Goal: Answer question/provide support: Share knowledge or assist other users

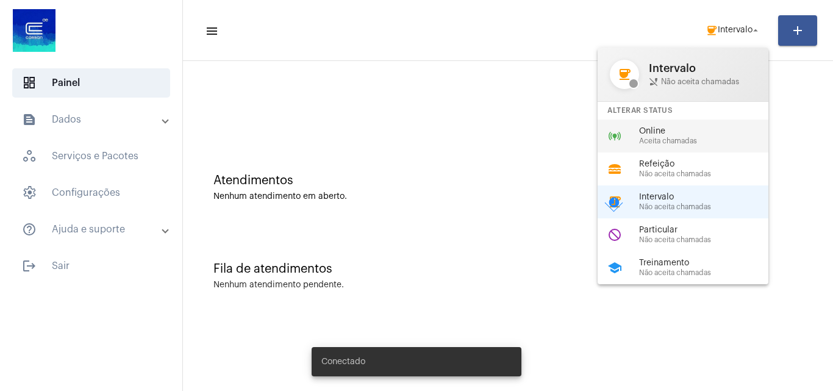
click at [715, 144] on span "Aceita chamadas" at bounding box center [708, 141] width 139 height 8
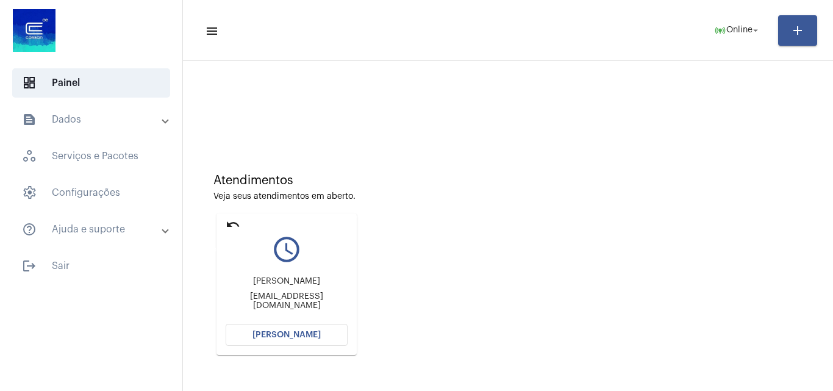
drag, startPoint x: 232, startPoint y: 222, endPoint x: 237, endPoint y: 229, distance: 8.7
click at [234, 226] on mat-icon "undo" at bounding box center [233, 224] width 15 height 15
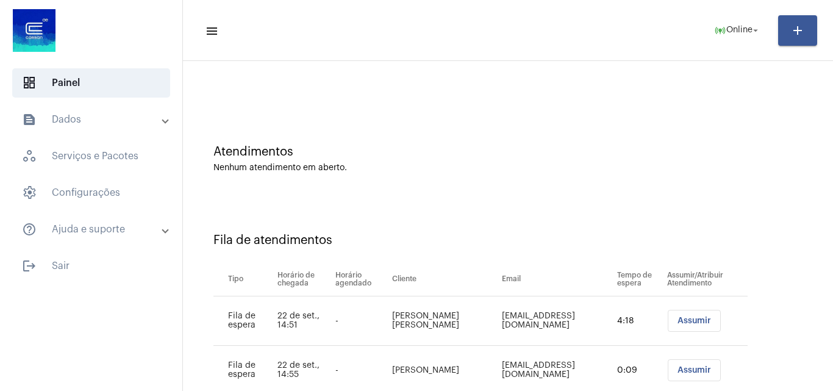
scroll to position [66, 0]
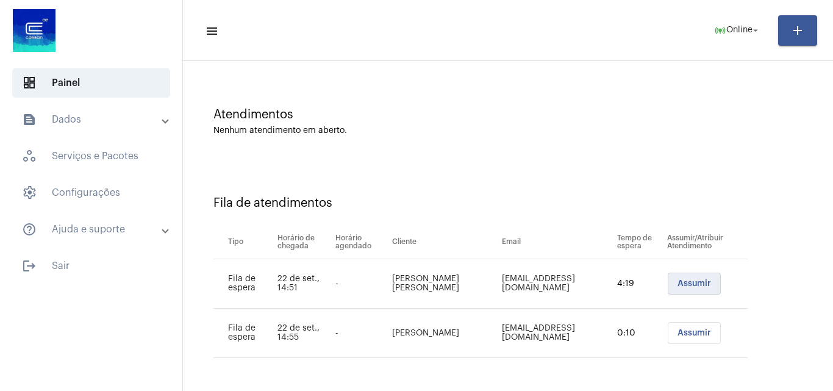
click at [677, 280] on span "Assumir" at bounding box center [694, 283] width 34 height 9
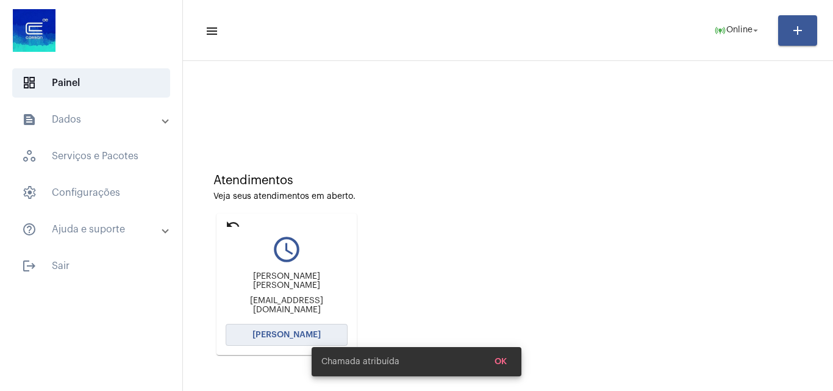
click at [288, 334] on span "[PERSON_NAME]" at bounding box center [286, 334] width 68 height 9
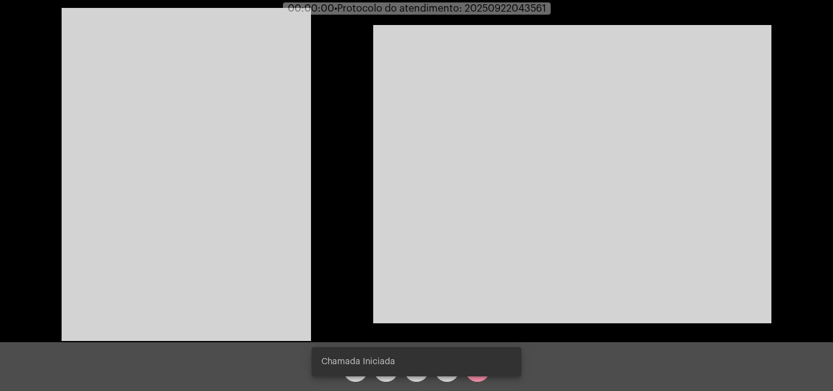
click at [154, 154] on div "Acessando Câmera e Microfone..." at bounding box center [416, 173] width 830 height 342
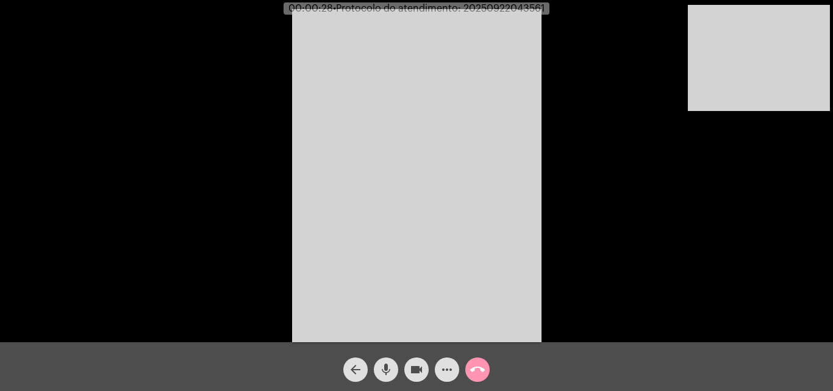
click at [776, 82] on video at bounding box center [758, 58] width 142 height 106
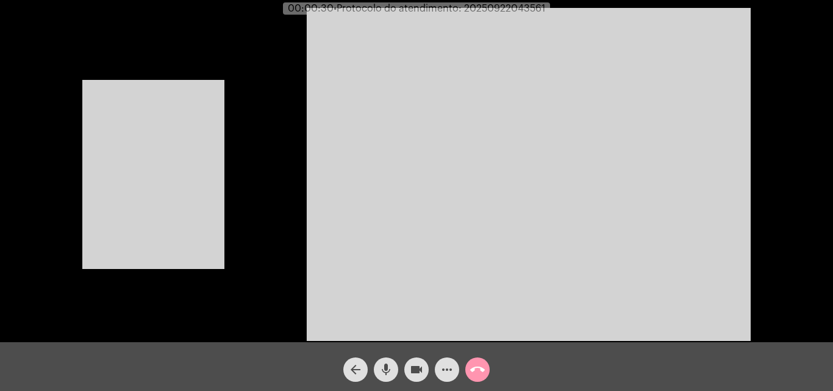
click at [135, 171] on video at bounding box center [153, 174] width 142 height 189
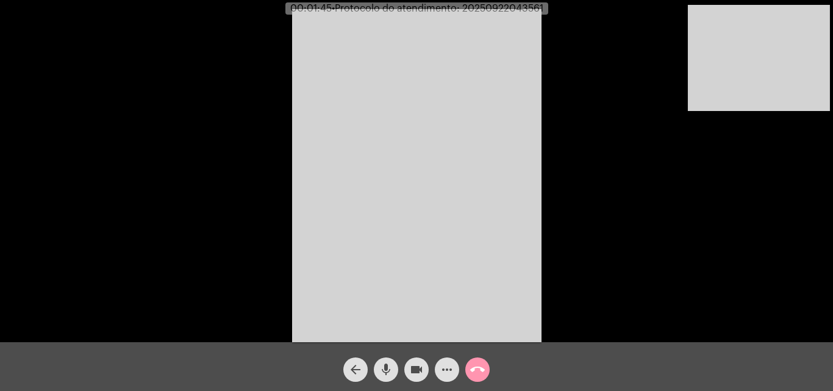
click at [417, 364] on mat-icon "videocam" at bounding box center [416, 369] width 15 height 15
click at [381, 366] on mat-icon "mic" at bounding box center [385, 369] width 15 height 15
click at [381, 358] on span "mic_off" at bounding box center [385, 369] width 15 height 24
click at [422, 362] on mat-icon "videocam_off" at bounding box center [416, 369] width 15 height 15
click at [385, 368] on mat-icon "mic" at bounding box center [385, 369] width 15 height 15
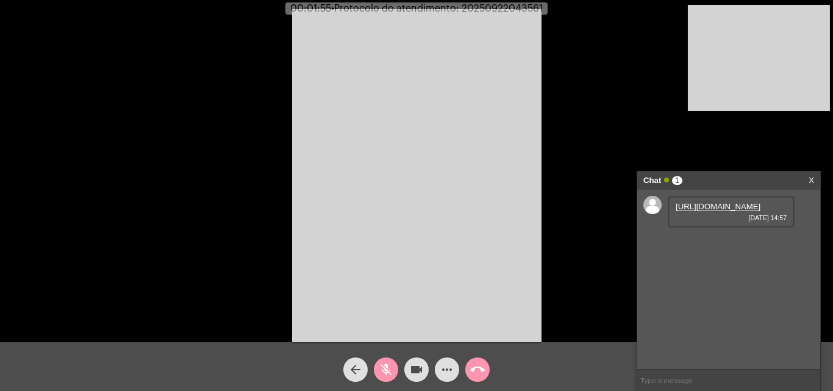
click at [380, 368] on mat-icon "mic_off" at bounding box center [385, 369] width 15 height 15
click at [703, 211] on link "[URL][DOMAIN_NAME]" at bounding box center [717, 206] width 85 height 9
click at [689, 246] on link "[URL][DOMAIN_NAME]" at bounding box center [717, 240] width 85 height 9
click at [709, 280] on link "[URL][DOMAIN_NAME]" at bounding box center [717, 275] width 85 height 9
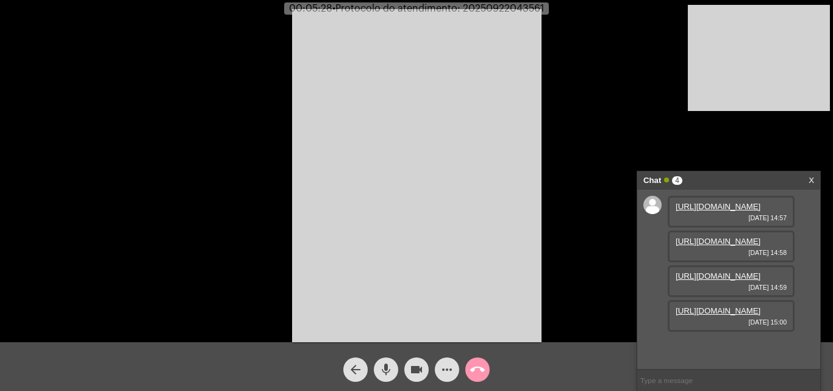
scroll to position [73, 0]
click at [729, 315] on link "[URL][DOMAIN_NAME]" at bounding box center [717, 310] width 85 height 9
click at [386, 372] on mat-icon "mic" at bounding box center [385, 369] width 15 height 15
click at [383, 368] on mat-icon "mic_off" at bounding box center [385, 369] width 15 height 15
click at [730, 57] on video at bounding box center [758, 58] width 142 height 106
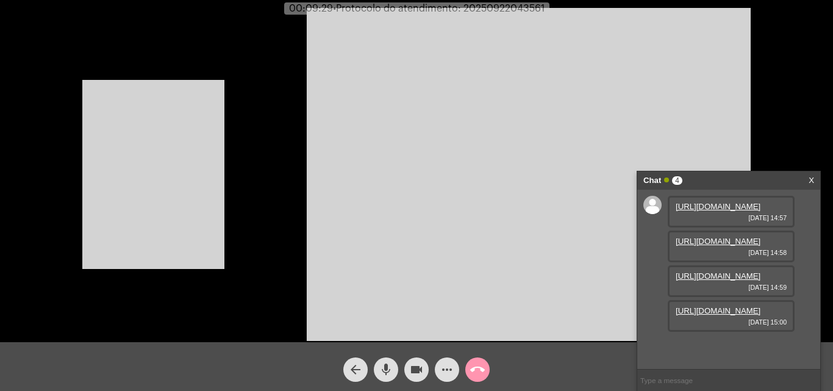
click at [183, 165] on video at bounding box center [153, 174] width 142 height 189
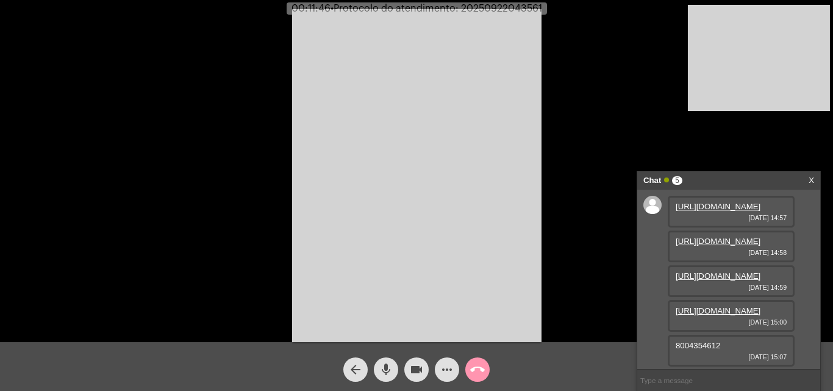
scroll to position [107, 0]
click at [709, 347] on span "8004354612" at bounding box center [697, 345] width 44 height 9
copy span "8004354612"
click at [756, 65] on video at bounding box center [758, 58] width 142 height 106
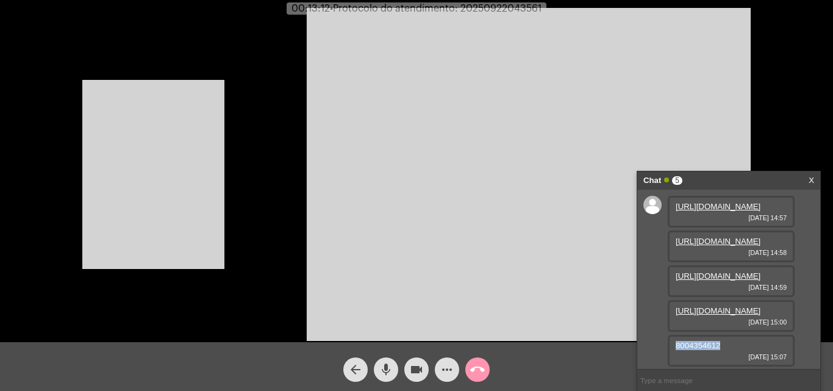
click at [196, 164] on video at bounding box center [153, 174] width 142 height 189
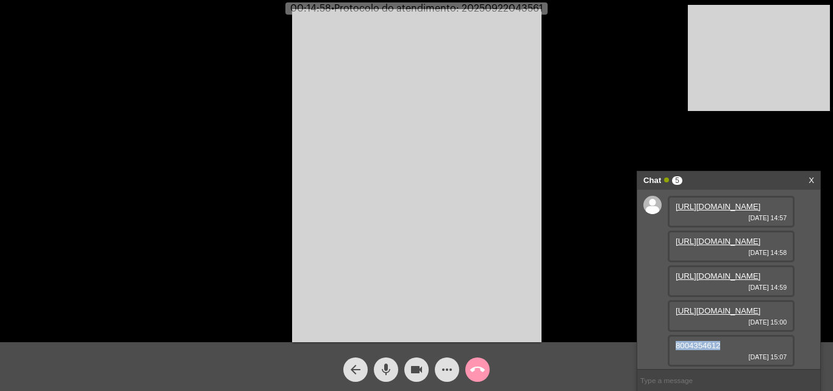
click at [446, 360] on span "more_horiz" at bounding box center [446, 369] width 15 height 24
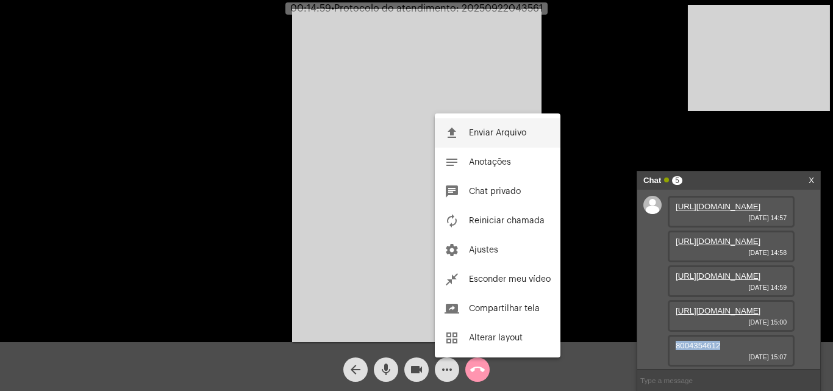
click at [470, 137] on button "file_upload Enviar Arquivo" at bounding box center [498, 132] width 126 height 29
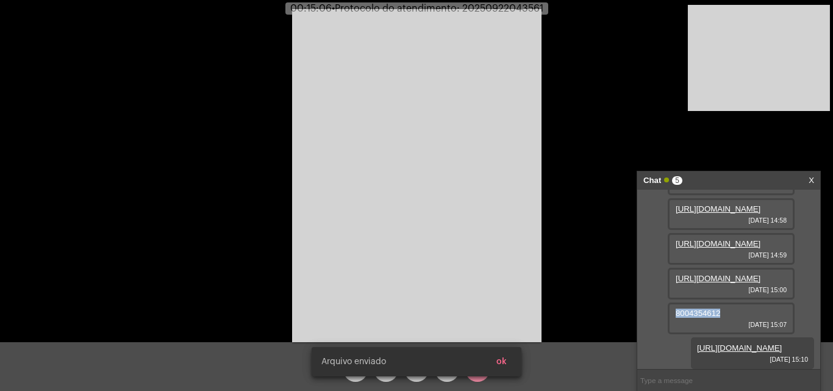
scroll to position [169, 0]
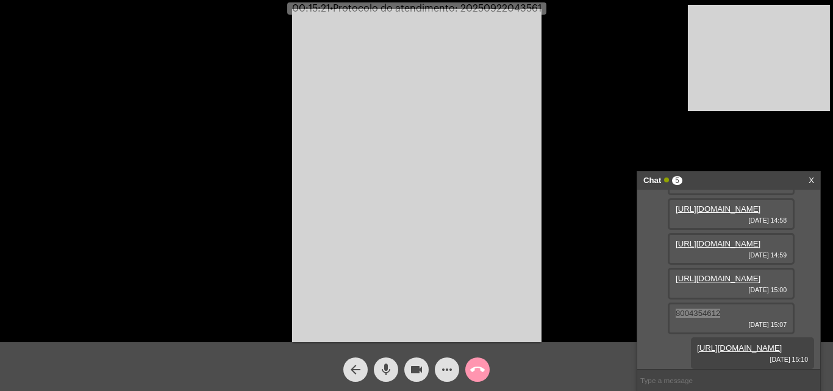
click at [449, 371] on mat-icon "more_horiz" at bounding box center [446, 369] width 15 height 15
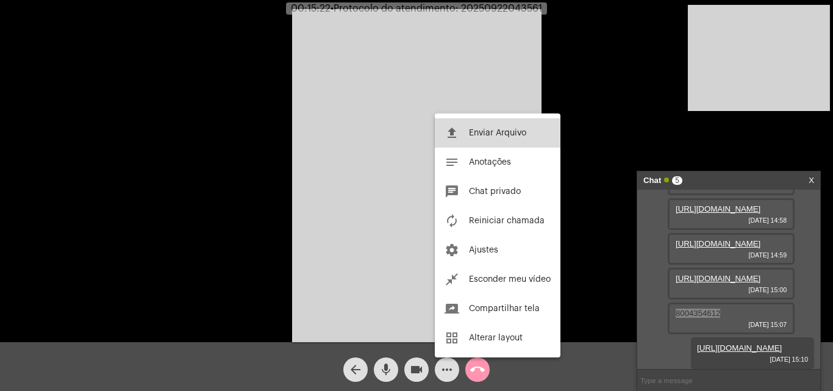
click at [511, 135] on span "Enviar Arquivo" at bounding box center [497, 133] width 57 height 9
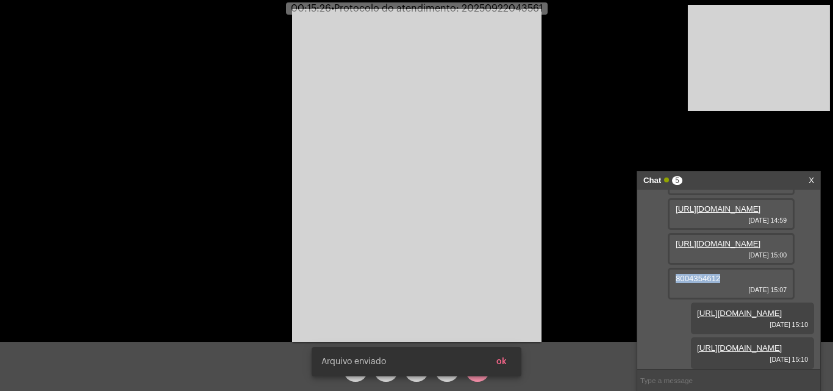
scroll to position [232, 0]
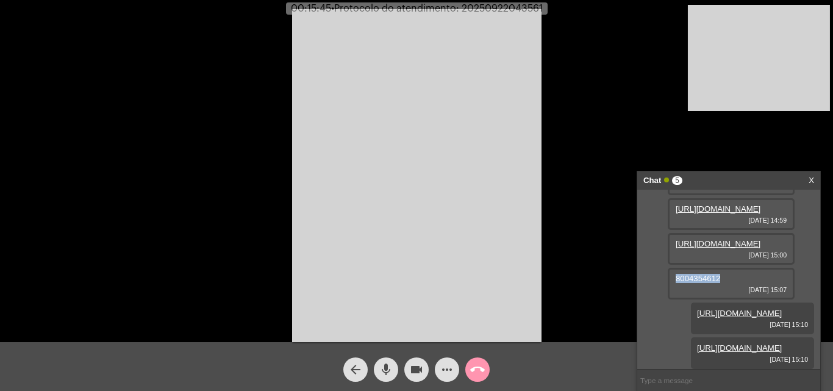
click at [794, 53] on video at bounding box center [758, 58] width 142 height 106
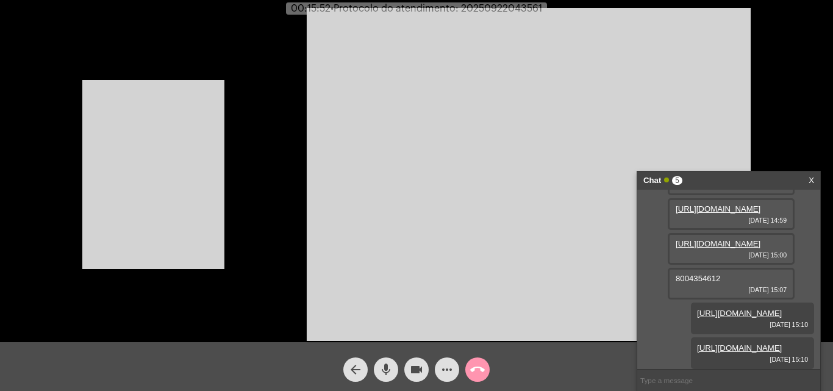
click at [516, 7] on span "• Protocolo do atendimento: 20250922043561" at bounding box center [435, 9] width 211 height 10
copy span "20250922043561"
click at [634, 140] on video at bounding box center [529, 174] width 444 height 333
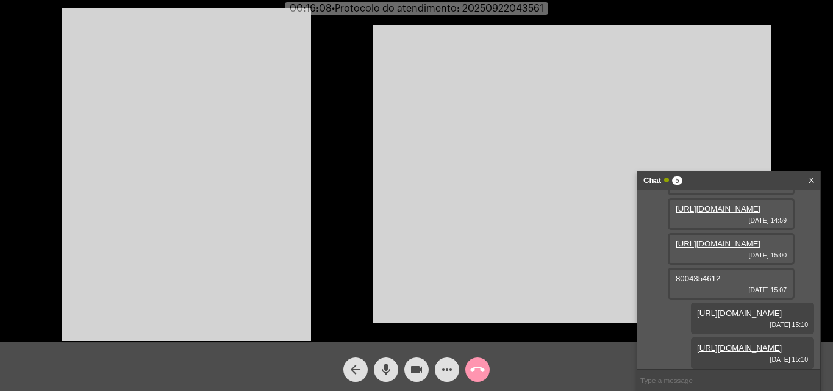
click at [207, 221] on video at bounding box center [186, 174] width 249 height 333
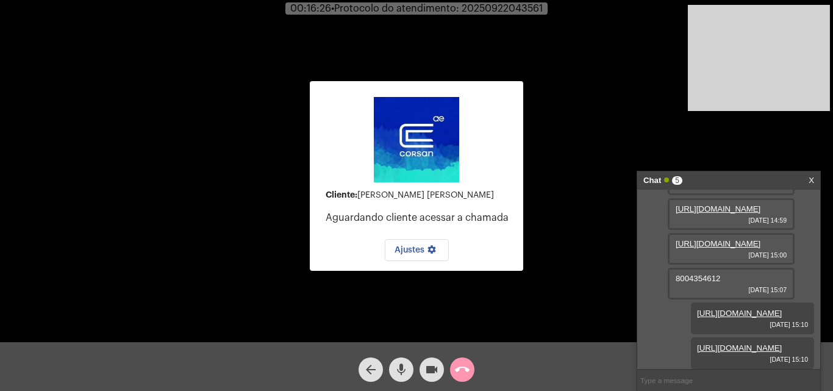
click at [767, 95] on video at bounding box center [758, 58] width 142 height 106
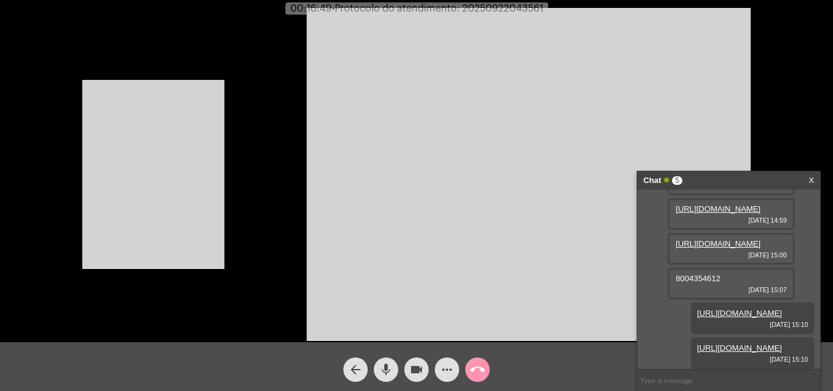
click at [178, 163] on video at bounding box center [153, 174] width 142 height 189
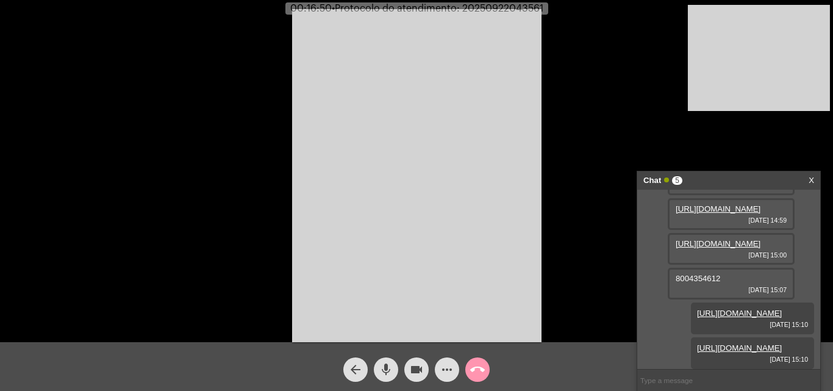
click at [418, 155] on video at bounding box center [416, 175] width 249 height 333
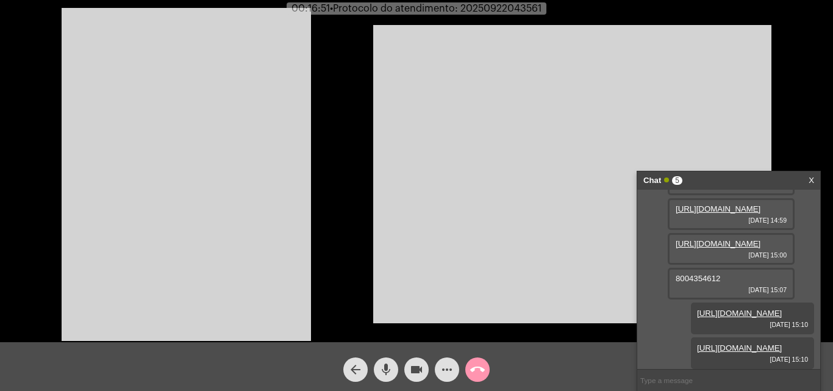
click at [236, 160] on video at bounding box center [186, 174] width 249 height 333
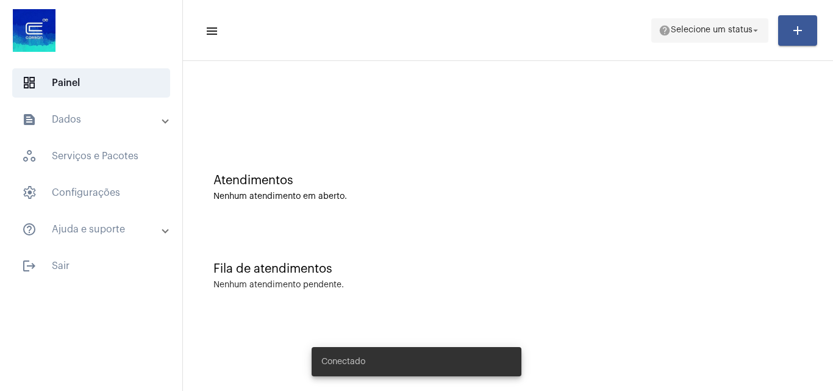
click at [659, 27] on mat-icon "help" at bounding box center [664, 30] width 12 height 12
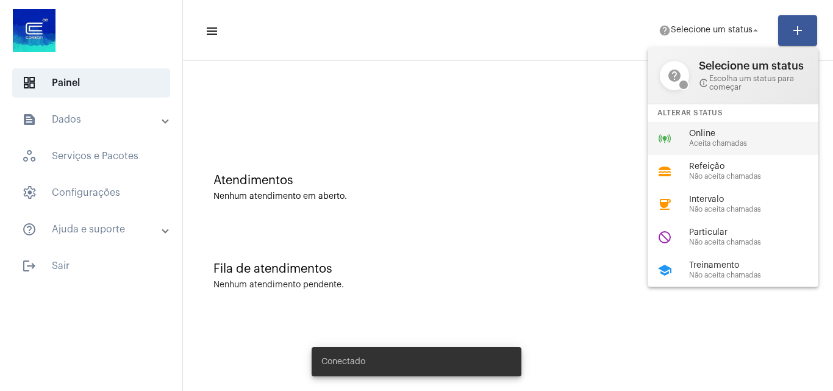
click at [681, 140] on div "online_prediction Online Aceita chamadas" at bounding box center [742, 138] width 190 height 33
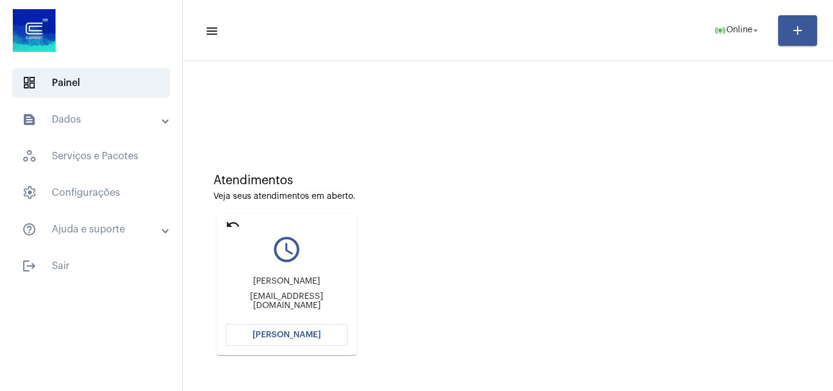
click at [289, 333] on span "[PERSON_NAME]" at bounding box center [286, 334] width 68 height 9
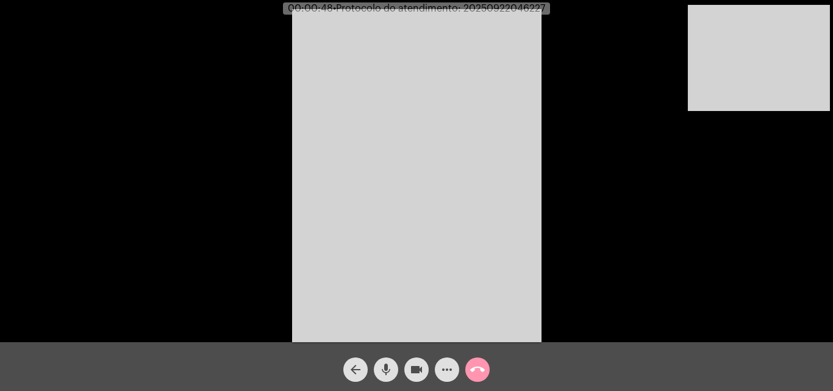
click at [382, 378] on span "mic" at bounding box center [385, 369] width 15 height 24
click at [383, 372] on mat-icon "mic_off" at bounding box center [385, 369] width 15 height 15
click at [383, 372] on mat-icon "mic" at bounding box center [385, 369] width 15 height 15
click at [389, 368] on mat-icon "mic_off" at bounding box center [385, 369] width 15 height 15
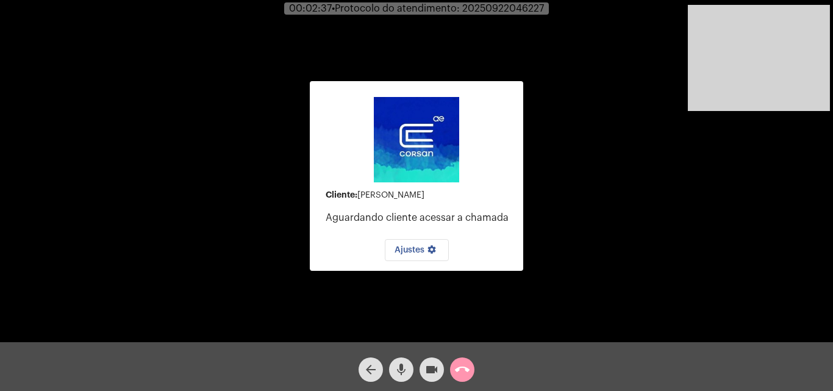
click at [457, 364] on mat-icon "call_end" at bounding box center [462, 369] width 15 height 15
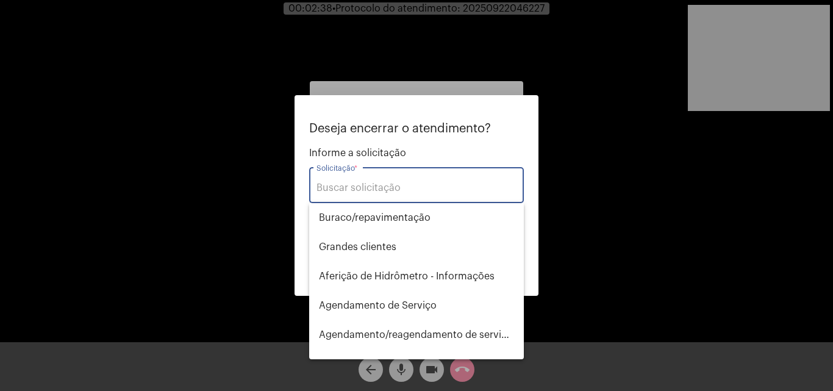
click at [386, 184] on input "Solicitação *" at bounding box center [416, 187] width 200 height 11
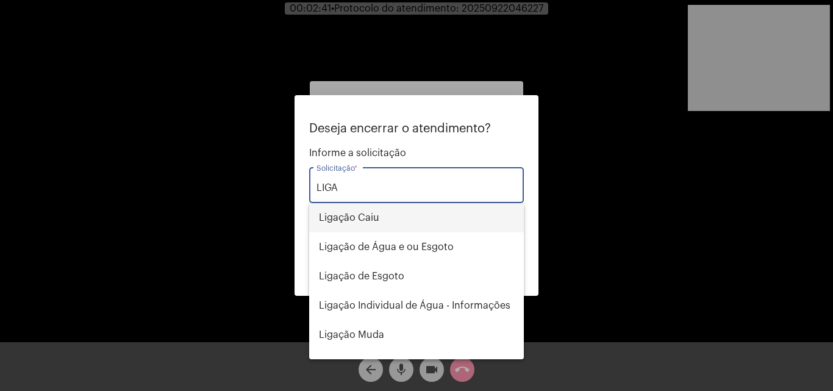
click at [423, 226] on span "Ligação Caiu" at bounding box center [416, 217] width 195 height 29
type input "Ligação Caiu"
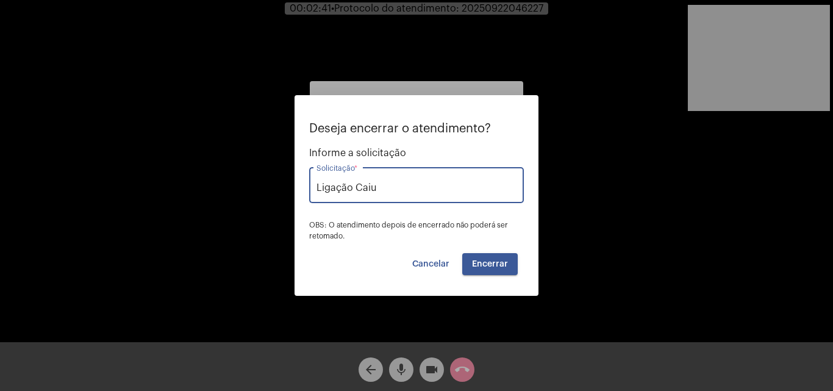
click at [494, 274] on button "Encerrar" at bounding box center [489, 264] width 55 height 22
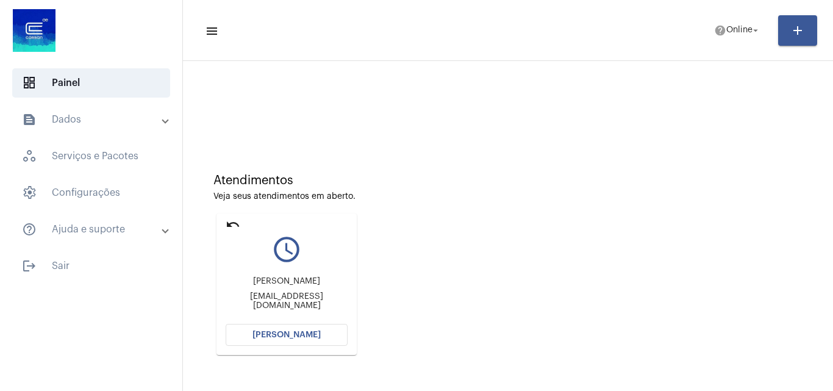
click at [302, 326] on button "[PERSON_NAME]" at bounding box center [287, 335] width 122 height 22
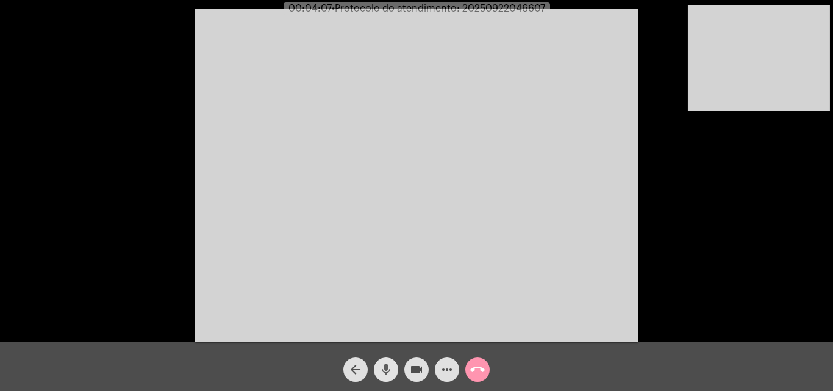
click at [393, 371] on mat-icon "mic" at bounding box center [385, 369] width 15 height 15
click at [379, 364] on mat-icon "mic_off" at bounding box center [385, 369] width 15 height 15
click at [389, 370] on mat-icon "mic" at bounding box center [385, 369] width 15 height 15
click at [408, 368] on button "videocam" at bounding box center [416, 369] width 24 height 24
click at [388, 368] on mat-icon "mic_off" at bounding box center [385, 369] width 15 height 15
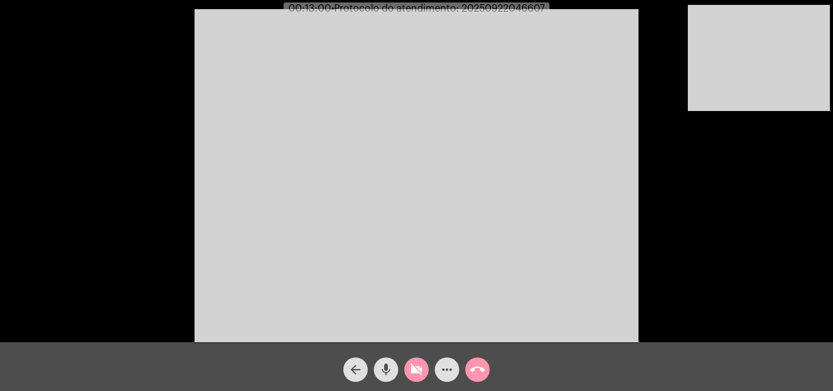
click at [385, 364] on mat-icon "mic" at bounding box center [385, 369] width 15 height 15
click at [409, 367] on mat-icon "videocam_off" at bounding box center [416, 369] width 15 height 15
click at [379, 371] on mat-icon "mic_off" at bounding box center [385, 369] width 15 height 15
click at [389, 368] on mat-icon "mic" at bounding box center [385, 369] width 15 height 15
drag, startPoint x: 414, startPoint y: 371, endPoint x: 419, endPoint y: 363, distance: 9.3
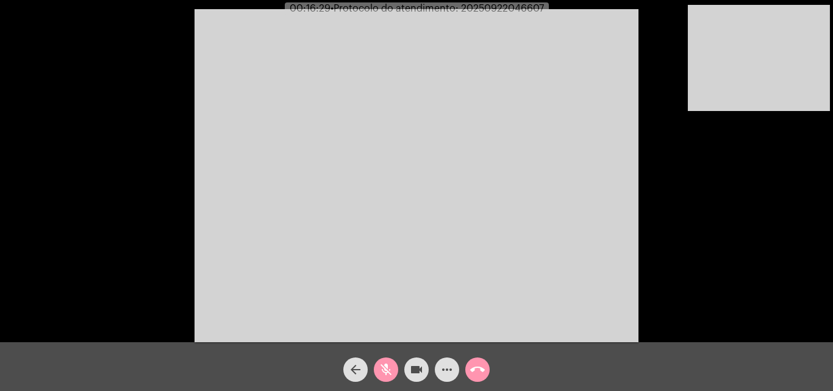
click at [415, 371] on mat-icon "videocam" at bounding box center [416, 369] width 15 height 15
click at [416, 372] on mat-icon "videocam_off" at bounding box center [416, 369] width 15 height 15
click at [382, 372] on mat-icon "mic_off" at bounding box center [385, 369] width 15 height 15
click at [378, 364] on mat-icon "mic" at bounding box center [385, 369] width 15 height 15
click at [410, 371] on mat-icon "videocam" at bounding box center [416, 369] width 15 height 15
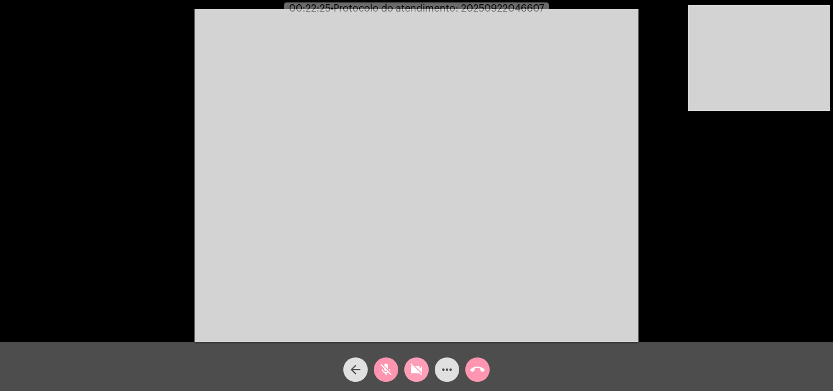
click at [408, 372] on button "videocam_off" at bounding box center [416, 369] width 24 height 24
drag, startPoint x: 385, startPoint y: 375, endPoint x: 380, endPoint y: 358, distance: 17.3
click at [385, 374] on mat-icon "mic_off" at bounding box center [385, 369] width 15 height 15
click at [378, 373] on mat-icon "mic" at bounding box center [385, 369] width 15 height 15
click at [411, 364] on mat-icon "videocam" at bounding box center [416, 369] width 15 height 15
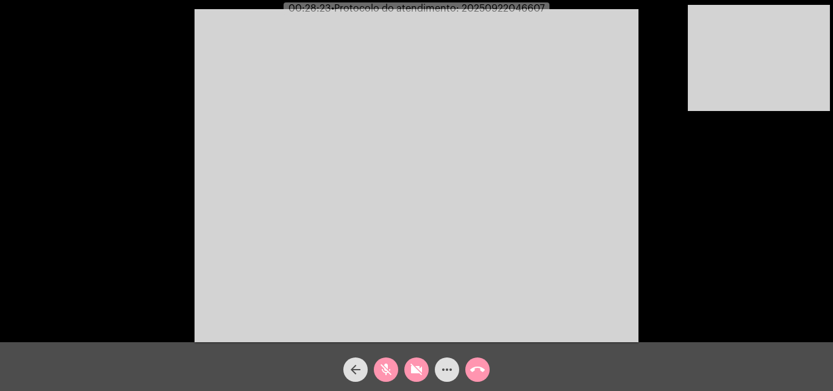
drag, startPoint x: 417, startPoint y: 373, endPoint x: 383, endPoint y: 368, distance: 34.0
click at [417, 373] on mat-icon "videocam_off" at bounding box center [416, 369] width 15 height 15
click at [383, 368] on mat-icon "mic_off" at bounding box center [385, 369] width 15 height 15
click at [505, 9] on span "• Protocolo do atendimento: 20250922046607" at bounding box center [438, 9] width 213 height 10
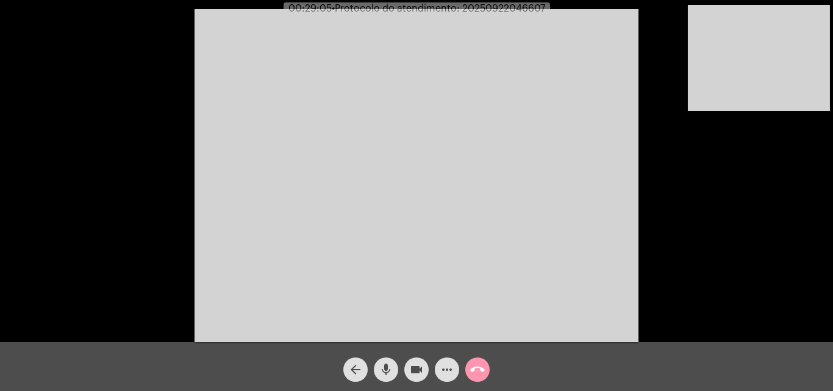
copy span "20250922046607"
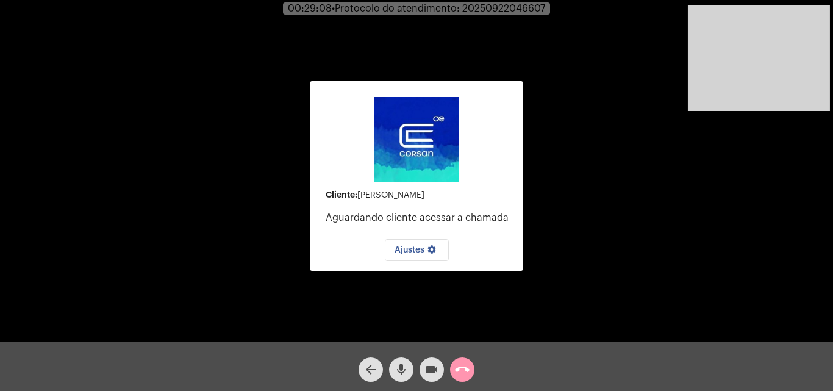
click at [464, 378] on span "call_end" at bounding box center [462, 369] width 15 height 24
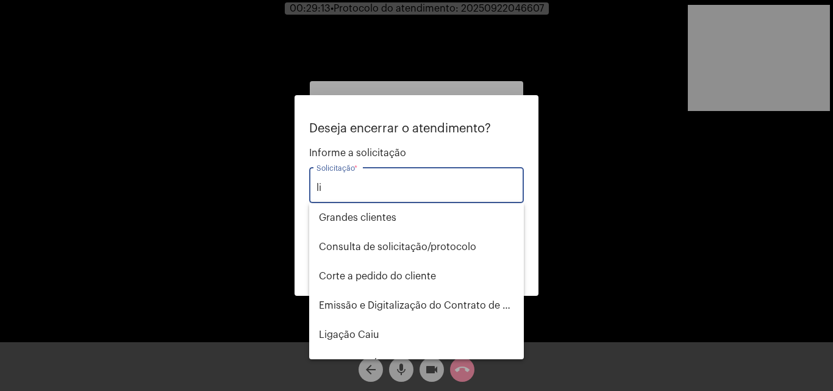
type input "li"
click at [615, 108] on div at bounding box center [416, 195] width 833 height 391
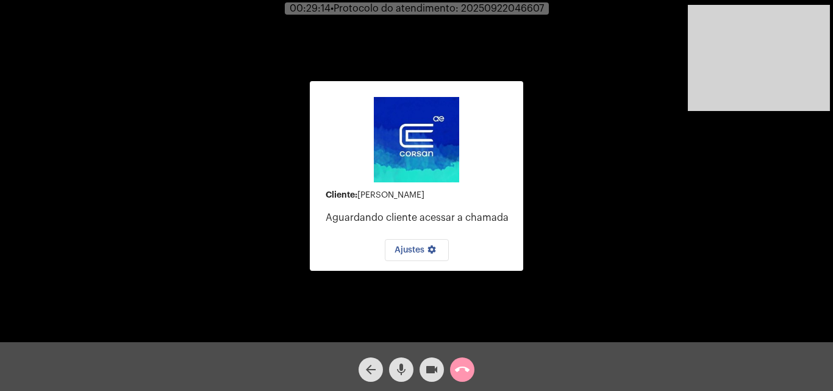
click at [516, 2] on span "00:29:14 • Protocolo do atendimento: 20250922046607" at bounding box center [417, 8] width 264 height 12
copy span "20250922046607"
click at [463, 369] on mat-icon "call_end" at bounding box center [462, 369] width 15 height 15
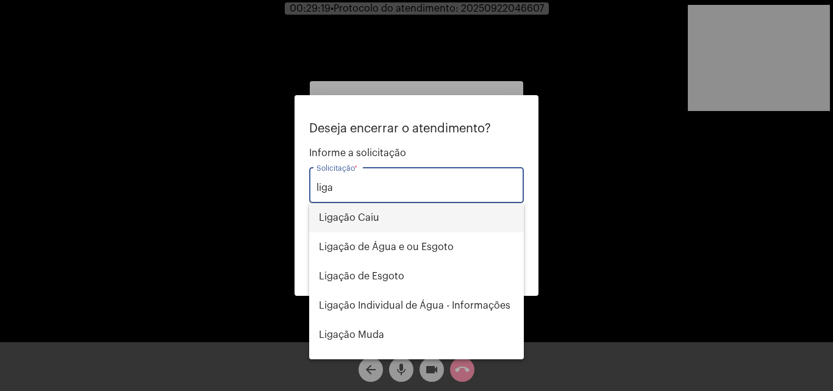
click at [366, 228] on span "Ligação Caiu" at bounding box center [416, 217] width 195 height 29
type input "Ligação Caiu"
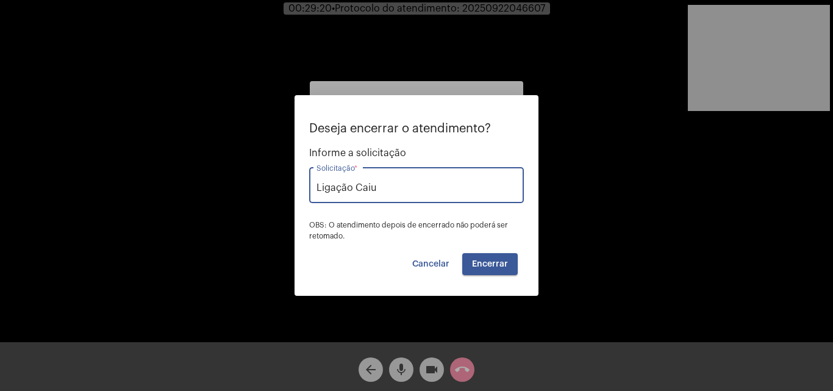
click at [513, 269] on button "Encerrar" at bounding box center [489, 264] width 55 height 22
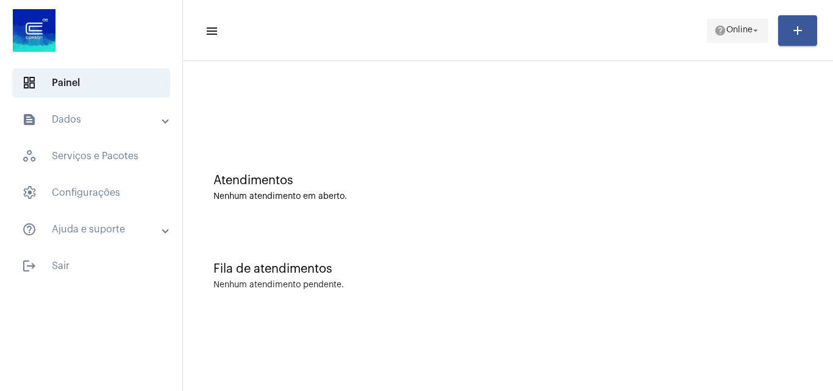
click at [730, 29] on span "Online" at bounding box center [739, 30] width 26 height 9
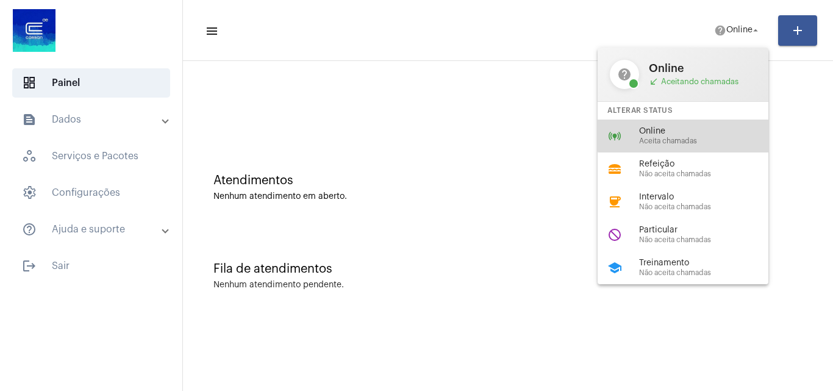
click at [709, 127] on span "Online" at bounding box center [708, 131] width 139 height 9
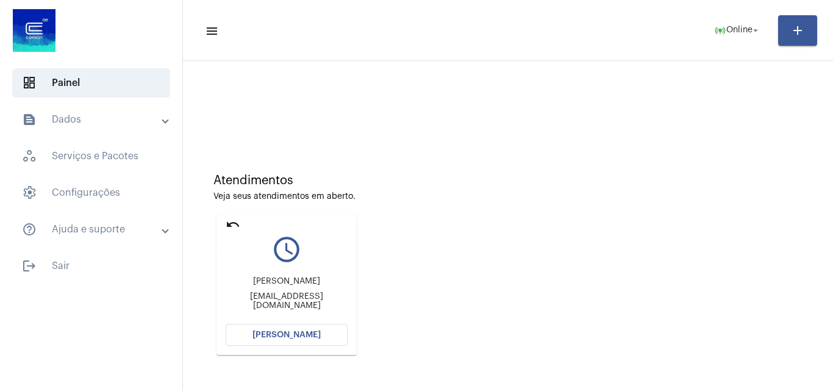
click at [232, 219] on mat-icon "undo" at bounding box center [233, 224] width 15 height 15
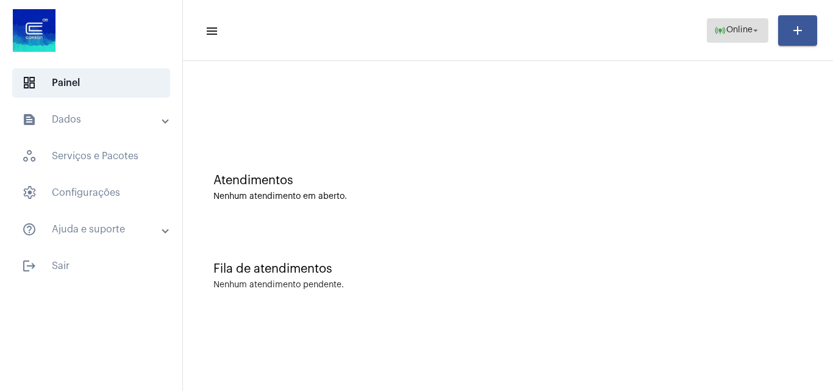
click at [725, 35] on span "online_prediction Online arrow_drop_down" at bounding box center [737, 30] width 47 height 22
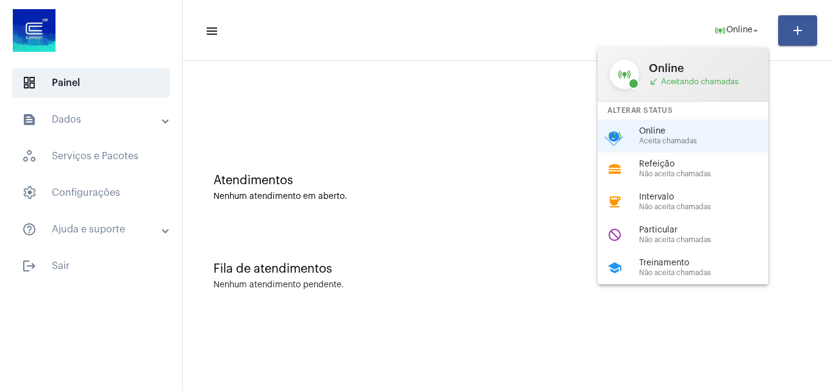
click at [502, 215] on div at bounding box center [416, 195] width 833 height 391
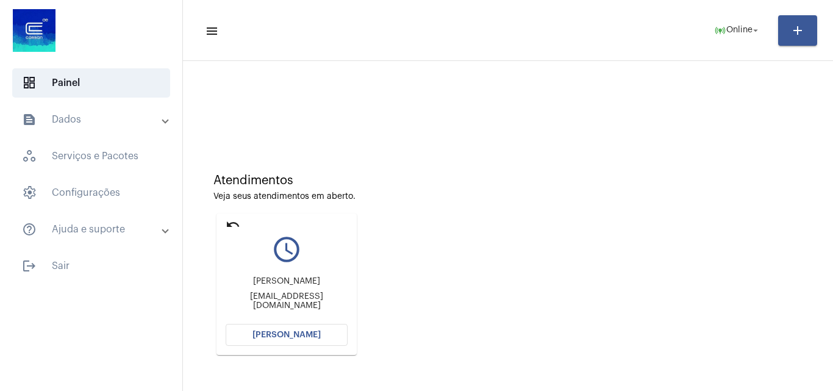
click at [307, 324] on button "[PERSON_NAME]" at bounding box center [287, 335] width 122 height 22
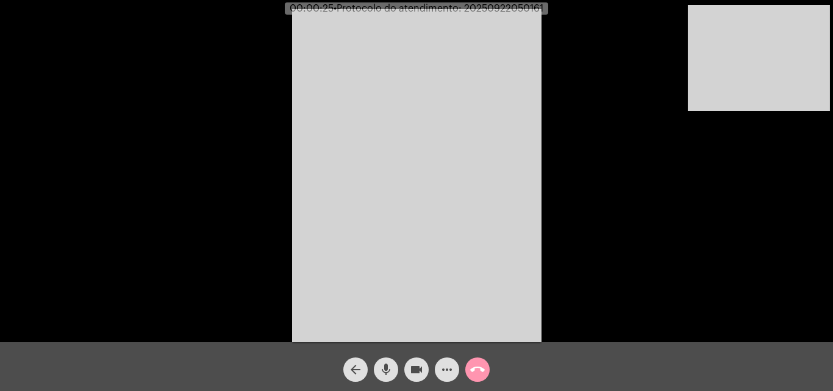
click at [387, 367] on mat-icon "mic" at bounding box center [385, 369] width 15 height 15
click at [390, 365] on mat-icon "mic_off" at bounding box center [385, 369] width 15 height 15
click at [388, 367] on mat-icon "mic" at bounding box center [385, 369] width 15 height 15
click at [388, 367] on mat-icon "mic_off" at bounding box center [385, 369] width 15 height 15
click at [727, 56] on video at bounding box center [758, 58] width 142 height 106
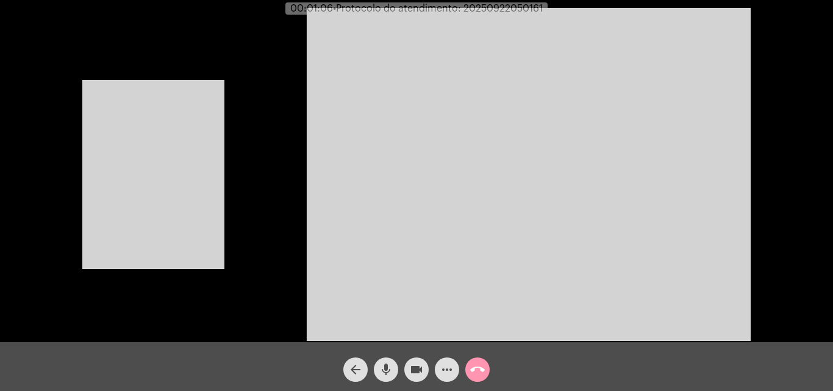
click at [115, 204] on video at bounding box center [153, 174] width 142 height 189
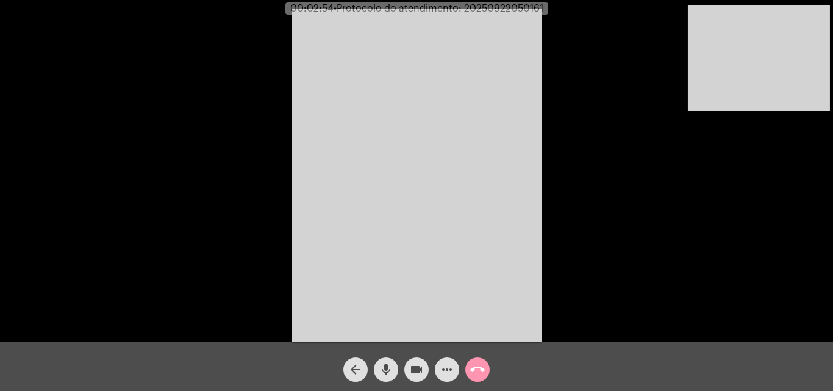
click at [643, 168] on div "Acessando Câmera e Microfone..." at bounding box center [416, 174] width 830 height 342
click at [385, 360] on span "mic" at bounding box center [385, 369] width 15 height 24
click at [419, 368] on mat-icon "videocam" at bounding box center [416, 369] width 15 height 15
click at [421, 374] on mat-icon "videocam_off" at bounding box center [416, 369] width 15 height 15
drag, startPoint x: 386, startPoint y: 364, endPoint x: 377, endPoint y: 329, distance: 36.4
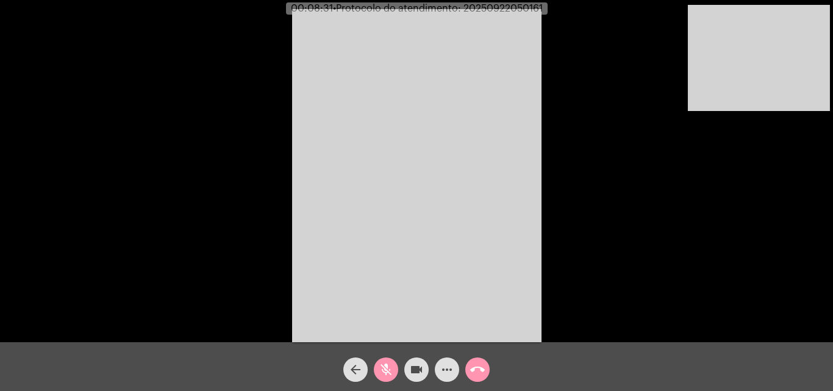
click at [389, 365] on mat-icon "mic_off" at bounding box center [385, 369] width 15 height 15
click at [391, 366] on mat-icon "mic" at bounding box center [385, 369] width 15 height 15
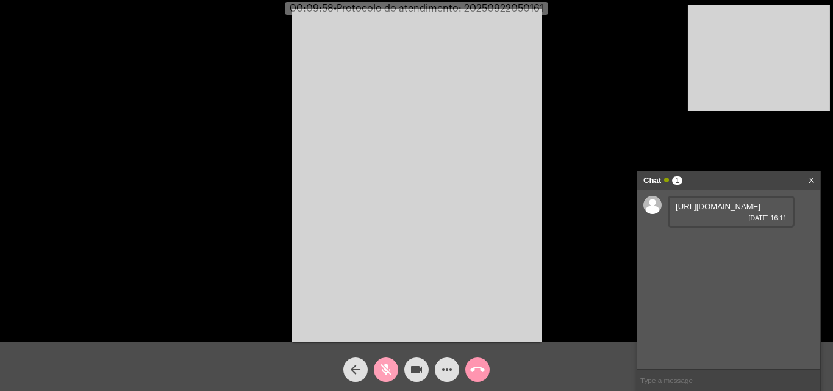
click at [391, 367] on mat-icon "mic_off" at bounding box center [385, 369] width 15 height 15
click at [728, 211] on link "https://neft-transfer-bucket.s3.amazonaws.com/temp-85a9d9d6-016b-6218-b068-df71…" at bounding box center [717, 206] width 85 height 9
click at [520, 11] on span "• Protocolo do atendimento: 20250922050161" at bounding box center [437, 9] width 210 height 10
copy span "20250922050161"
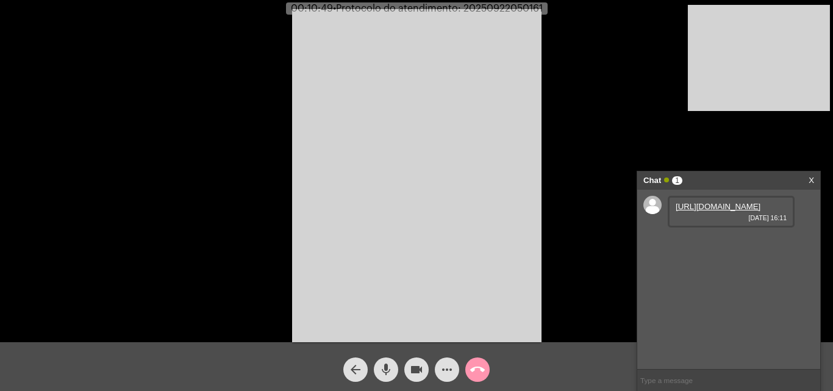
click at [673, 378] on input "text" at bounding box center [728, 379] width 183 height 21
paste input "20250922050161"
type input "20250922050161"
click at [472, 369] on mat-icon "call_end" at bounding box center [477, 369] width 15 height 15
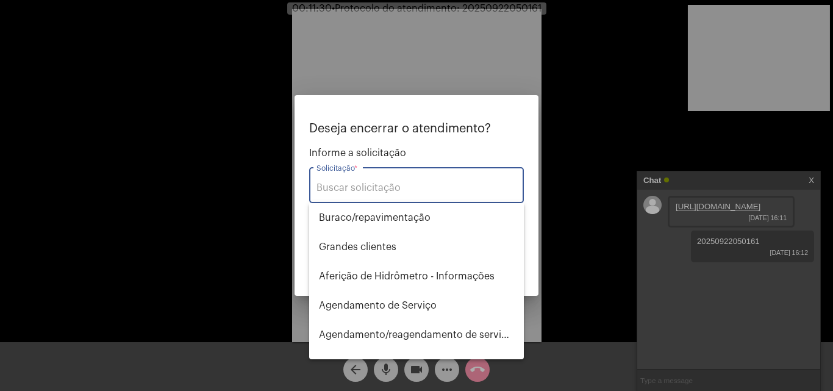
click at [391, 177] on div "Solicitação *" at bounding box center [416, 184] width 200 height 38
type input "t"
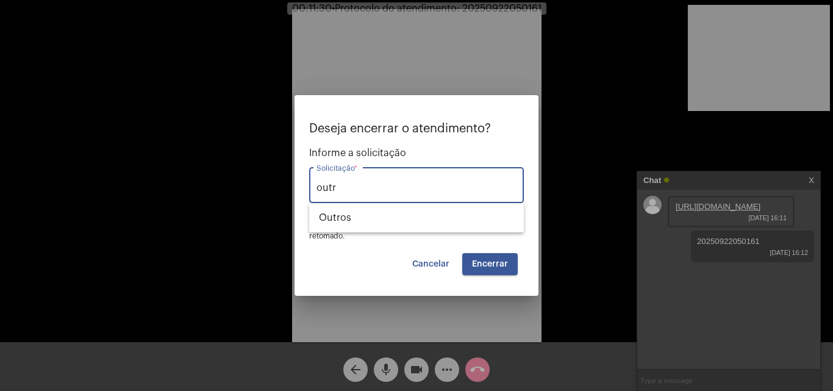
click at [354, 190] on input "outr" at bounding box center [416, 187] width 200 height 11
click at [422, 225] on span "Outros" at bounding box center [416, 217] width 195 height 29
type input "Outros"
click at [499, 264] on span "Encerrar" at bounding box center [490, 264] width 36 height 9
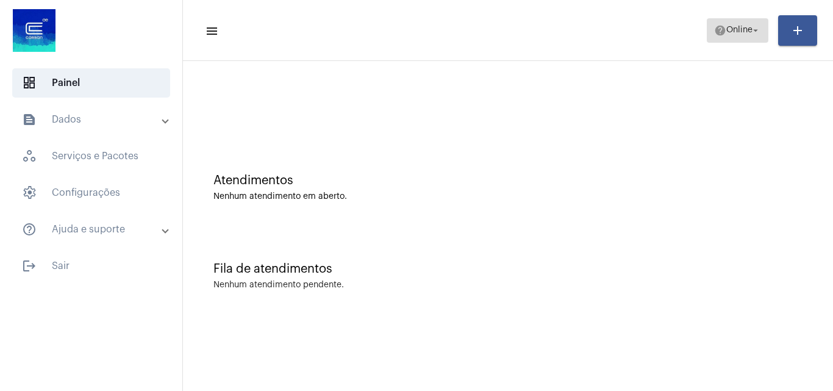
click at [741, 29] on span "Online" at bounding box center [739, 30] width 26 height 9
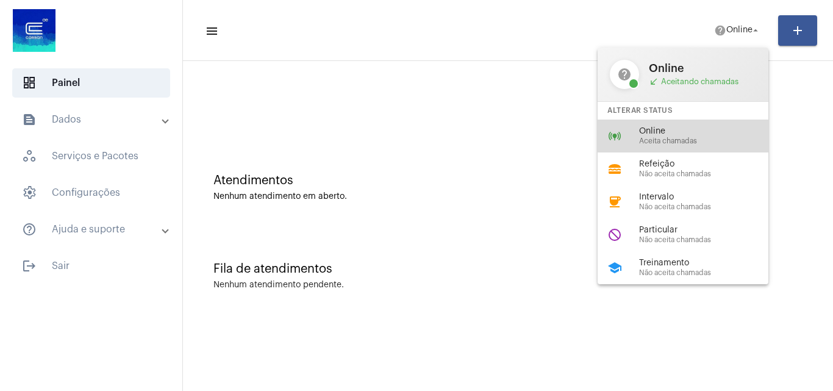
click at [706, 132] on span "Online" at bounding box center [708, 131] width 139 height 9
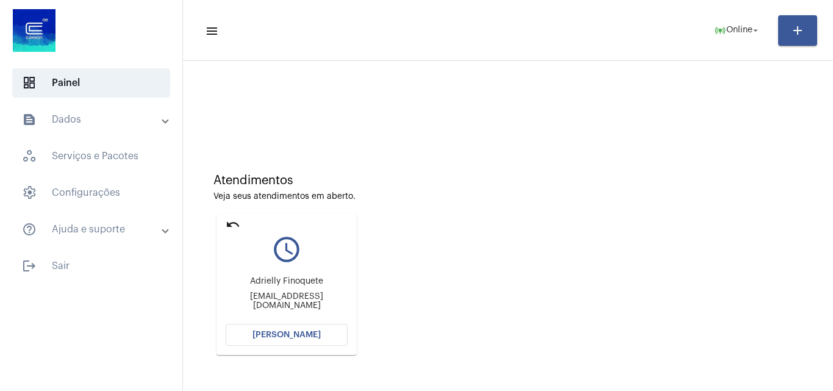
click at [320, 335] on button "[PERSON_NAME]" at bounding box center [287, 335] width 122 height 22
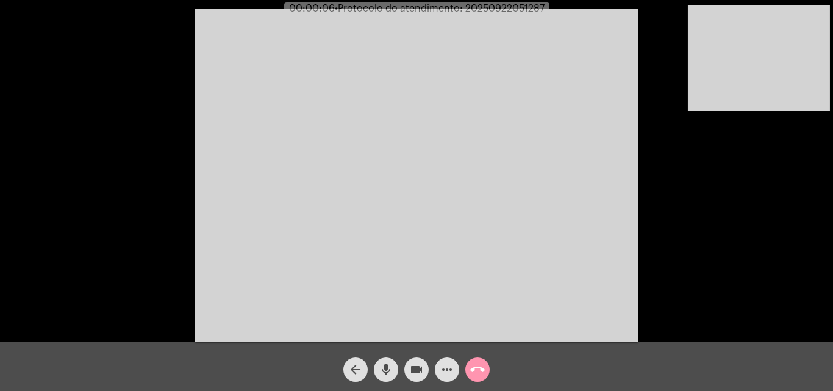
click at [386, 371] on mat-icon "mic" at bounding box center [385, 369] width 15 height 15
click at [386, 371] on mat-icon "mic_off" at bounding box center [385, 369] width 15 height 15
click at [386, 373] on mat-icon "mic" at bounding box center [385, 369] width 15 height 15
click at [376, 361] on button "mic_off" at bounding box center [386, 369] width 24 height 24
click at [383, 369] on mat-icon "mic" at bounding box center [385, 369] width 15 height 15
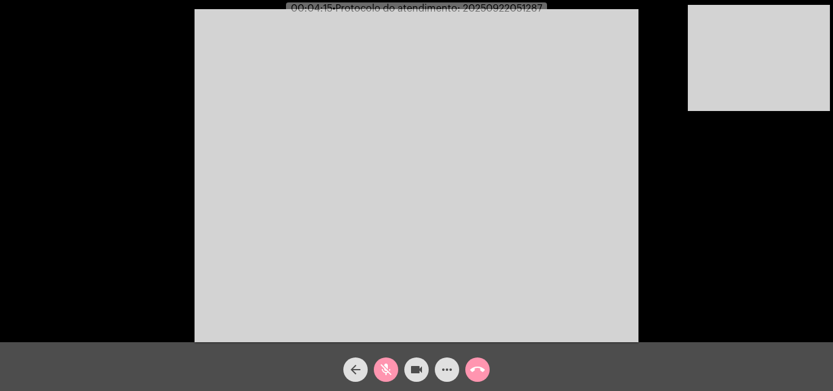
click at [391, 372] on mat-icon "mic_off" at bounding box center [385, 369] width 15 height 15
click at [383, 369] on mat-icon "mic" at bounding box center [385, 369] width 15 height 15
click at [388, 371] on mat-icon "mic_off" at bounding box center [385, 369] width 15 height 15
click at [514, 7] on span "• Protocolo do atendimento: 20250922051287" at bounding box center [438, 9] width 210 height 10
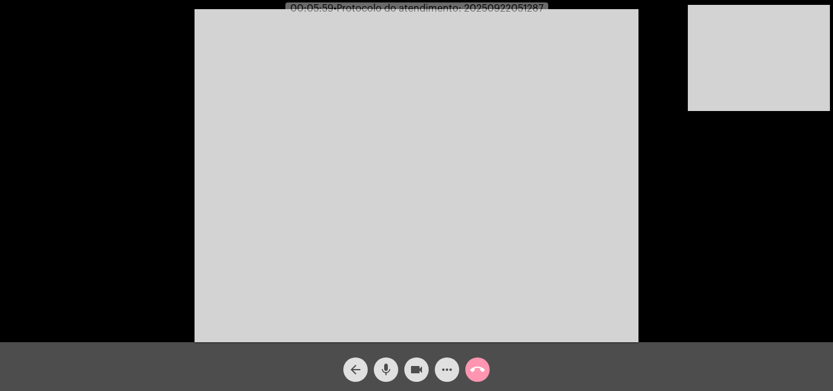
copy span "20250922051287"
click at [476, 364] on mat-icon "call_end" at bounding box center [477, 369] width 15 height 15
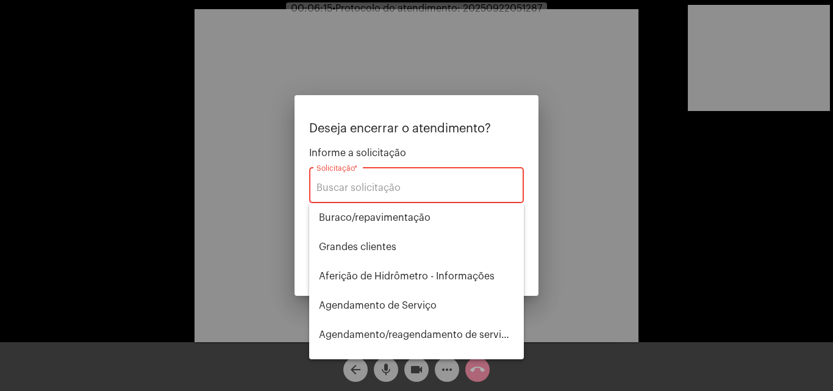
click at [380, 171] on div "Solicitação *" at bounding box center [416, 184] width 200 height 38
click at [382, 189] on input "Solicitação *" at bounding box center [416, 187] width 200 height 11
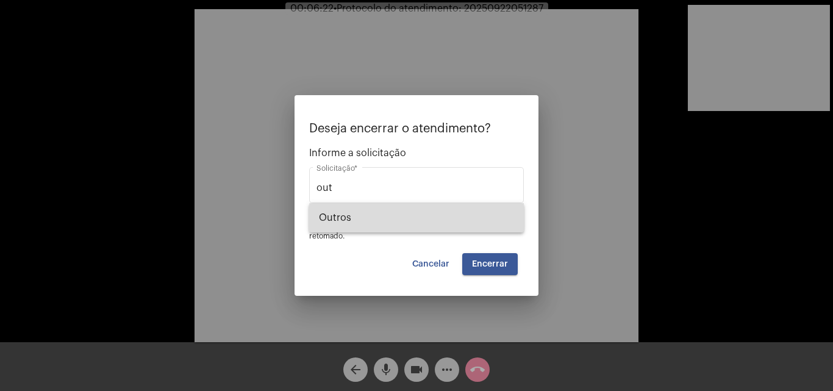
click at [433, 218] on span "Outros" at bounding box center [416, 217] width 195 height 29
type input "Outros"
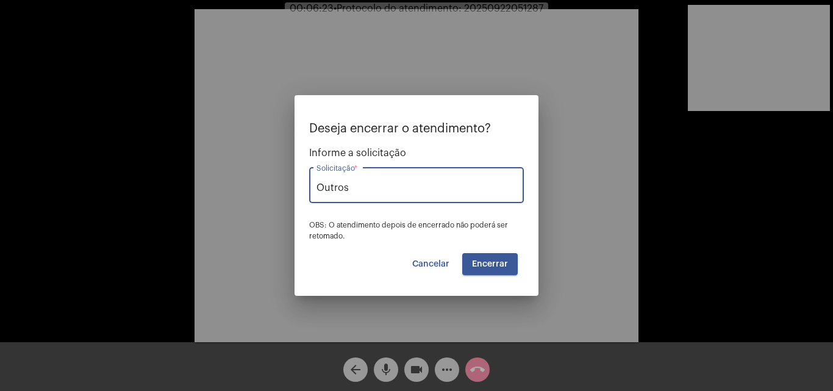
click at [494, 266] on span "Encerrar" at bounding box center [490, 264] width 36 height 9
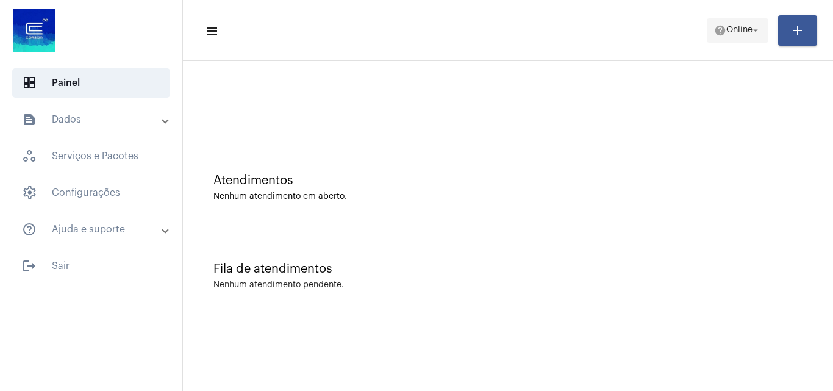
click at [724, 39] on span "help Online arrow_drop_down" at bounding box center [737, 30] width 47 height 22
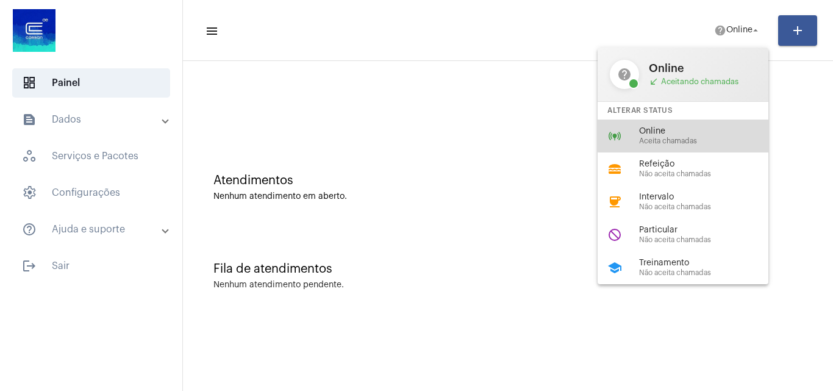
click at [708, 125] on div "online_prediction Online Aceita chamadas" at bounding box center [692, 135] width 190 height 33
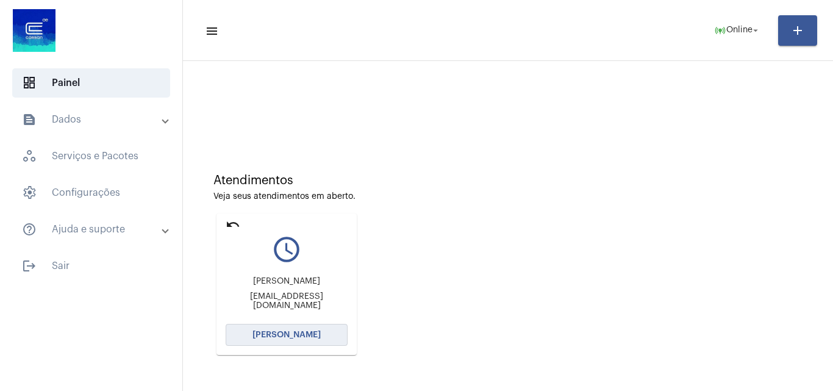
click at [319, 328] on button "[PERSON_NAME]" at bounding box center [287, 335] width 122 height 22
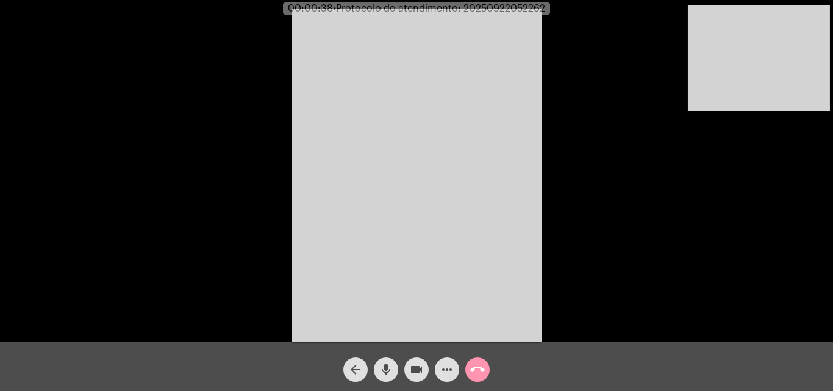
click at [386, 370] on mat-icon "mic" at bounding box center [385, 369] width 15 height 15
click at [387, 369] on mat-icon "mic_off" at bounding box center [385, 369] width 15 height 15
click at [388, 364] on mat-icon "mic" at bounding box center [385, 369] width 15 height 15
click at [386, 372] on mat-icon "mic_off" at bounding box center [385, 369] width 15 height 15
click at [386, 376] on mat-icon "mic" at bounding box center [385, 369] width 15 height 15
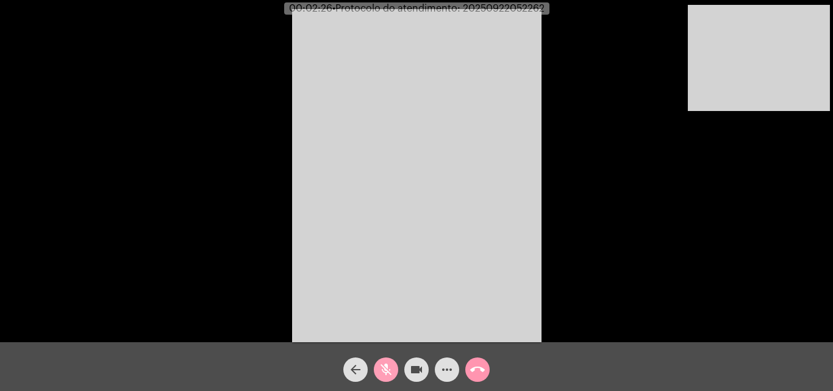
drag, startPoint x: 380, startPoint y: 366, endPoint x: 261, endPoint y: 236, distance: 176.5
click at [380, 366] on mat-icon "mic_off" at bounding box center [385, 369] width 15 height 15
click at [380, 369] on mat-icon "mic" at bounding box center [385, 369] width 15 height 15
click at [388, 362] on mat-icon "mic_off" at bounding box center [385, 369] width 15 height 15
click at [383, 367] on mat-icon "mic" at bounding box center [385, 369] width 15 height 15
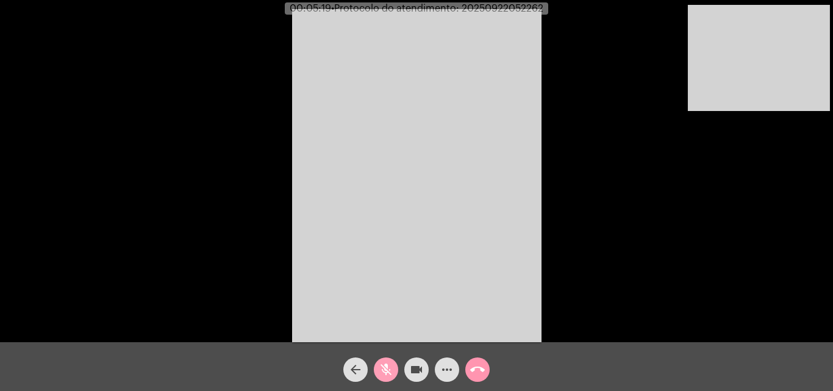
click at [387, 364] on mat-icon "mic_off" at bounding box center [385, 369] width 15 height 15
click at [387, 366] on mat-icon "mic" at bounding box center [385, 369] width 15 height 15
drag, startPoint x: 385, startPoint y: 361, endPoint x: 420, endPoint y: 192, distance: 173.1
click at [387, 366] on span "mic_off" at bounding box center [385, 369] width 15 height 24
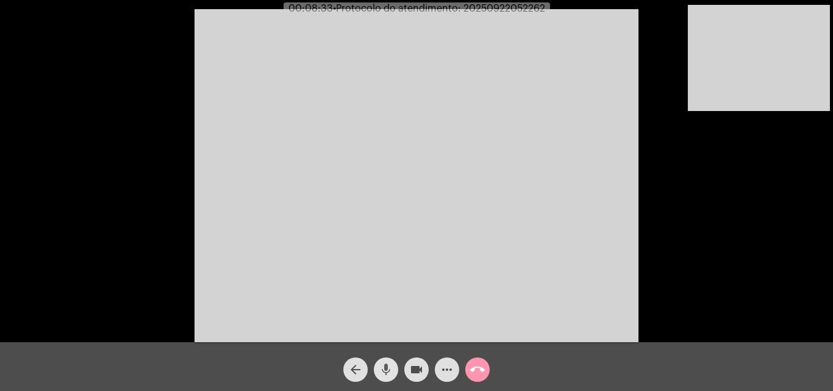
click at [389, 368] on mat-icon "mic" at bounding box center [385, 369] width 15 height 15
click at [419, 364] on mat-icon "videocam" at bounding box center [416, 369] width 15 height 15
click at [400, 364] on div "mic_off" at bounding box center [386, 366] width 30 height 30
click at [421, 361] on span "videocam_off" at bounding box center [416, 369] width 15 height 24
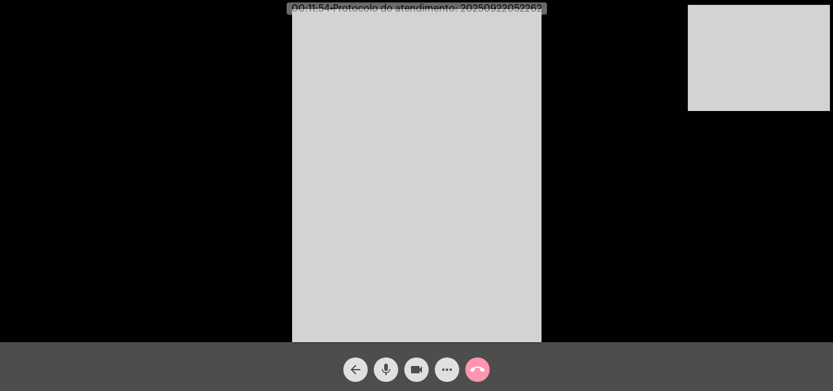
click at [472, 207] on video at bounding box center [416, 175] width 249 height 333
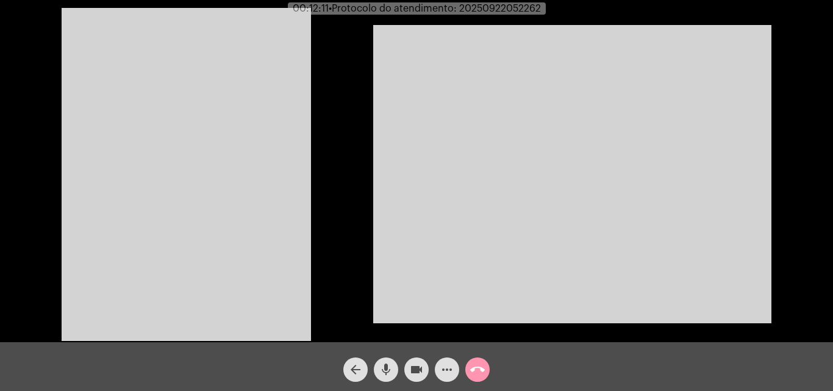
click at [386, 366] on mat-icon "mic" at bounding box center [385, 369] width 15 height 15
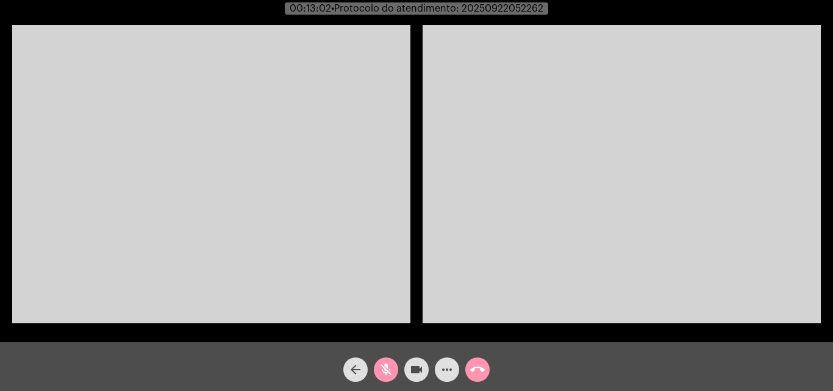
click at [387, 374] on mat-icon "mic_off" at bounding box center [385, 369] width 15 height 15
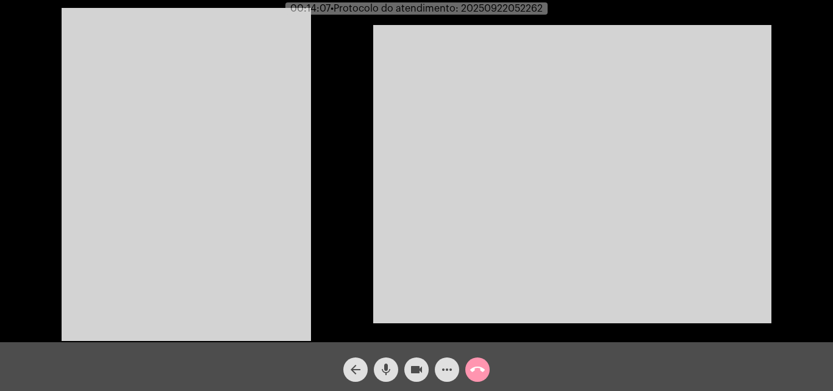
click at [383, 371] on mat-icon "mic" at bounding box center [385, 369] width 15 height 15
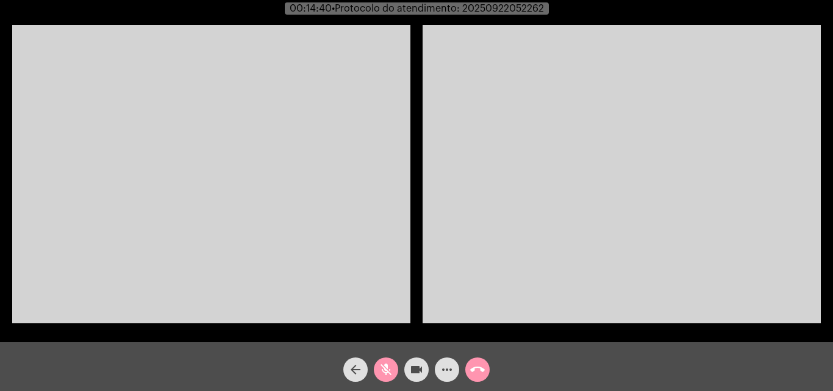
drag, startPoint x: 385, startPoint y: 373, endPoint x: 394, endPoint y: 373, distance: 8.5
click at [385, 373] on mat-icon "mic_off" at bounding box center [385, 369] width 15 height 15
click at [446, 366] on mat-icon "more_horiz" at bounding box center [446, 369] width 15 height 15
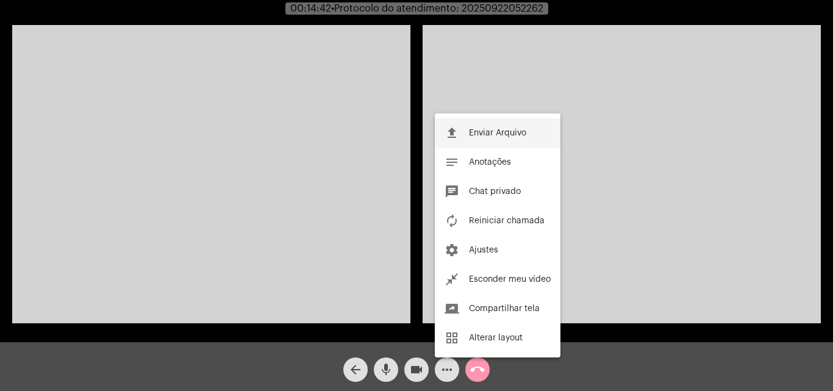
click at [492, 127] on button "file_upload Enviar Arquivo" at bounding box center [498, 132] width 126 height 29
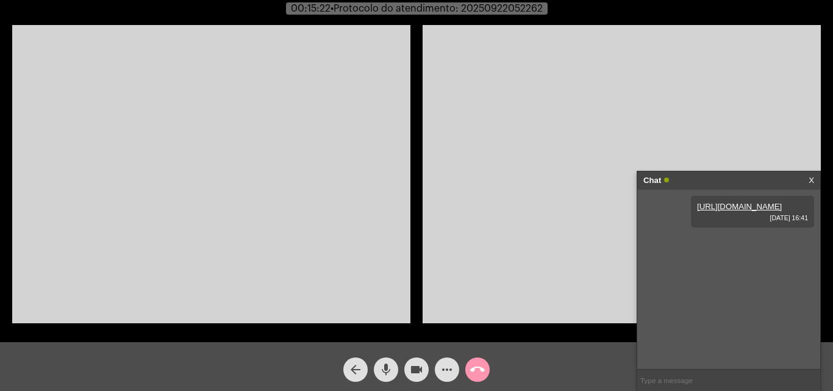
click at [516, 11] on span "• Protocolo do atendimento: 20250922052262" at bounding box center [436, 9] width 212 height 10
copy span "20250922052262"
click at [655, 76] on video at bounding box center [621, 174] width 398 height 298
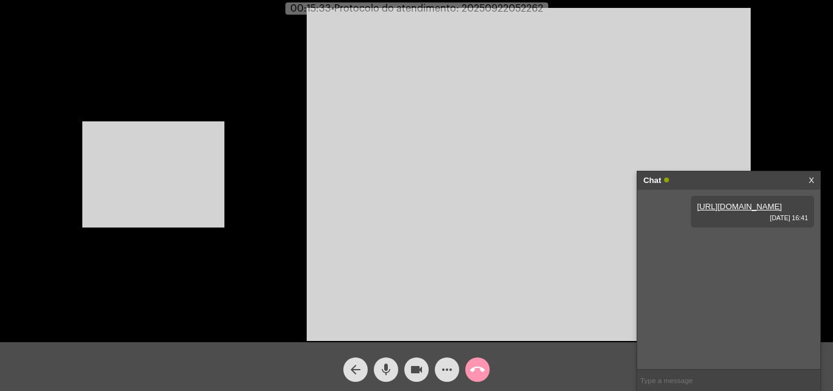
click at [222, 123] on video at bounding box center [153, 174] width 142 height 106
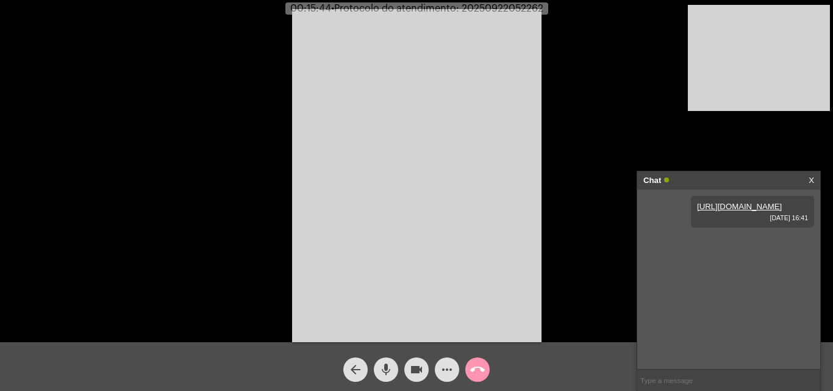
click at [679, 372] on input "text" at bounding box center [728, 379] width 183 height 21
paste input "20250922052262"
type input "20250922052262"
click at [473, 368] on mat-icon "call_end" at bounding box center [477, 369] width 15 height 15
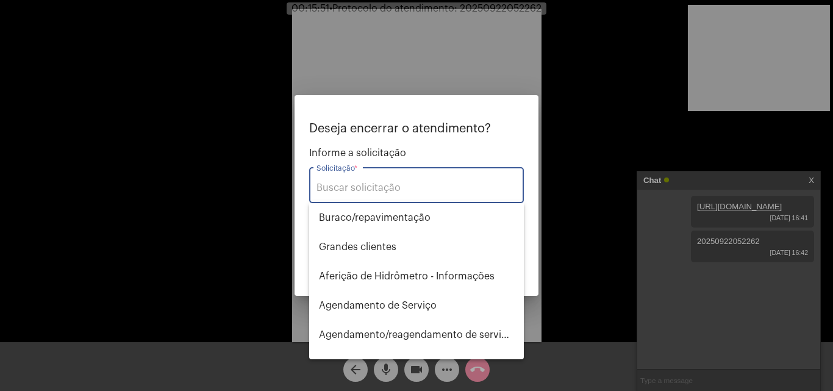
click at [353, 185] on input "Solicitação *" at bounding box center [416, 187] width 200 height 11
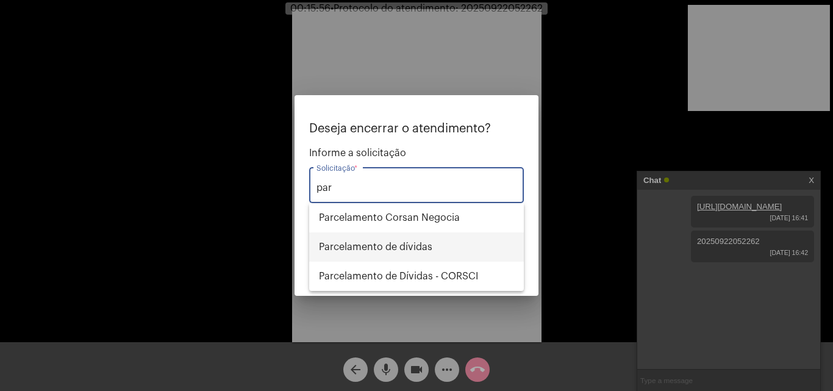
click at [388, 246] on span "Parcelamento de dívidas" at bounding box center [416, 246] width 195 height 29
type input "Parcelamento de dívidas"
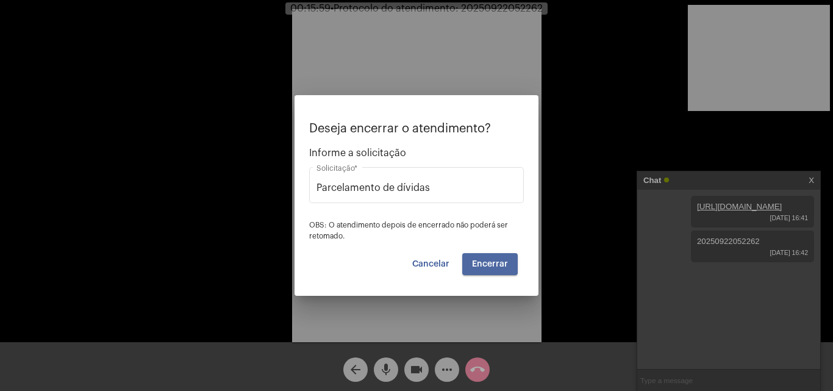
click at [499, 267] on span "Encerrar" at bounding box center [490, 264] width 36 height 9
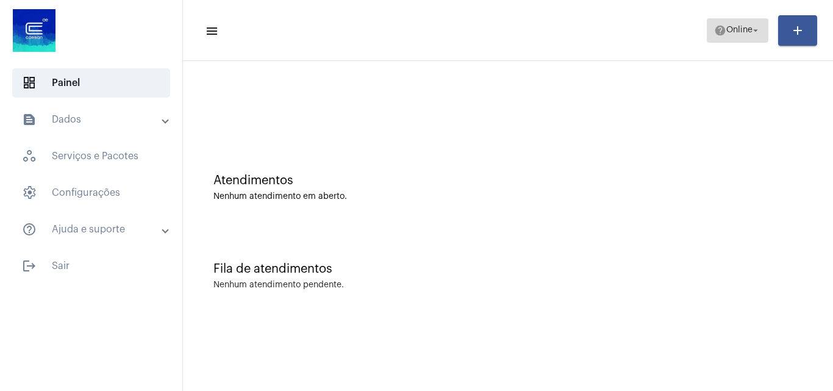
click at [734, 23] on span "help Online arrow_drop_down" at bounding box center [737, 30] width 47 height 22
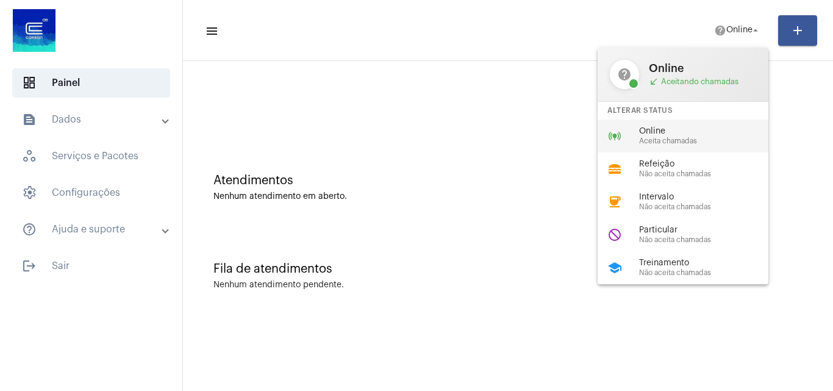
click at [709, 146] on div "online_prediction Online Aceita chamadas" at bounding box center [692, 135] width 190 height 33
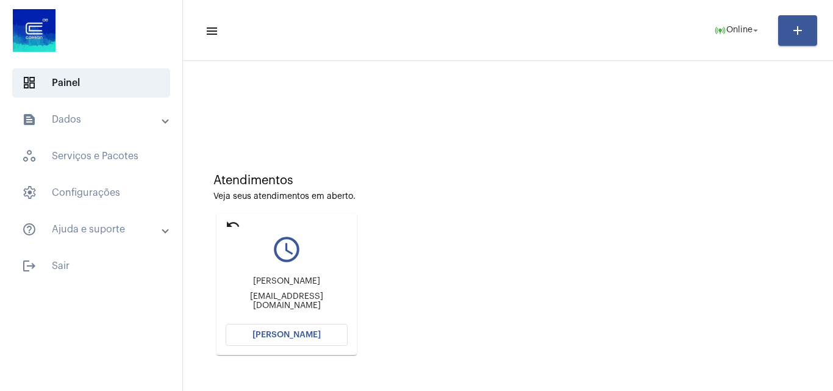
click at [307, 332] on span "[PERSON_NAME]" at bounding box center [286, 334] width 68 height 9
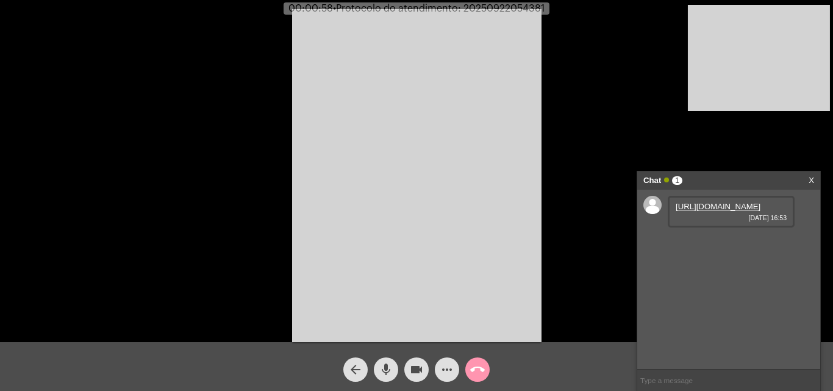
click at [719, 205] on link "https://neft-transfer-bucket.s3.amazonaws.com/temp-d8ff4e18-846c-8df3-730a-7d87…" at bounding box center [717, 206] width 85 height 9
click at [389, 369] on mat-icon "mic" at bounding box center [385, 369] width 15 height 15
click at [415, 358] on div "videocam" at bounding box center [416, 366] width 30 height 30
click at [419, 360] on span "videocam_off" at bounding box center [416, 369] width 15 height 24
click at [742, 246] on link "https://neft-transfer-bucket.s3.amazonaws.com/temp-ea4e5ba4-3277-55d0-45e7-29dc…" at bounding box center [717, 240] width 85 height 9
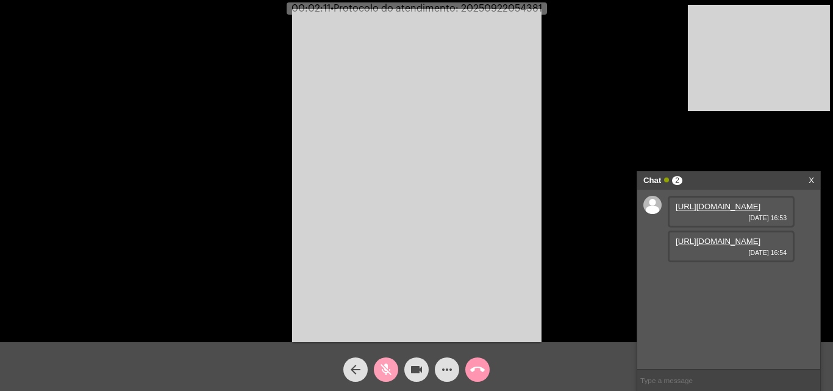
click at [382, 363] on mat-icon "mic_off" at bounding box center [385, 369] width 15 height 15
click at [385, 369] on mat-icon "mic" at bounding box center [385, 369] width 15 height 15
click at [410, 368] on mat-icon "videocam" at bounding box center [416, 369] width 15 height 15
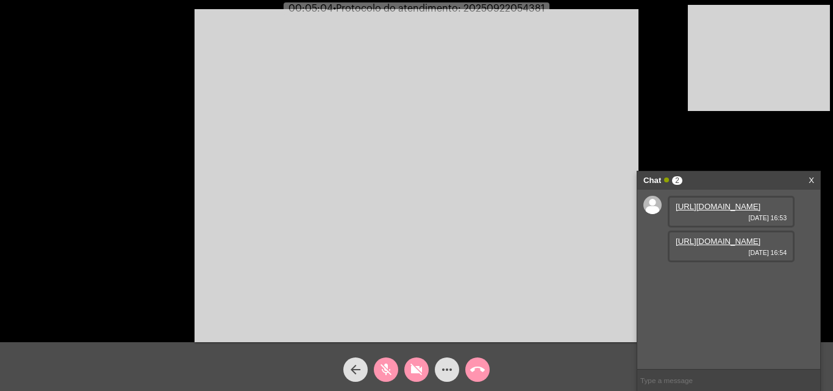
click at [419, 371] on mat-icon "videocam_off" at bounding box center [416, 369] width 15 height 15
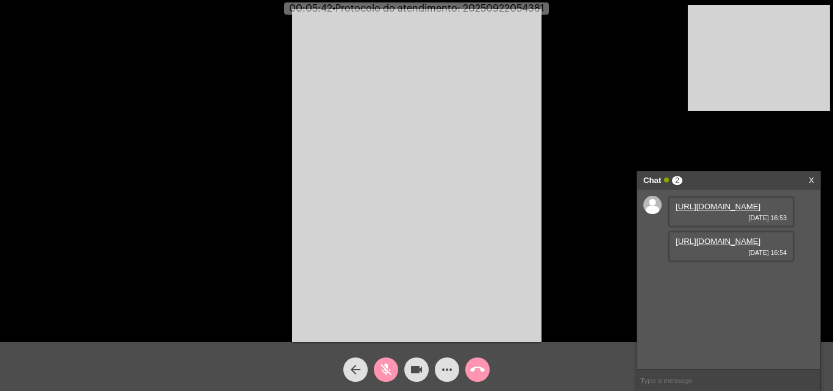
click at [384, 375] on mat-icon "mic_off" at bounding box center [385, 369] width 15 height 15
click at [506, 10] on span "• Protocolo do atendimento: 20250922054381" at bounding box center [438, 9] width 211 height 10
copy span "20250922054381"
click at [689, 378] on input "text" at bounding box center [728, 379] width 183 height 21
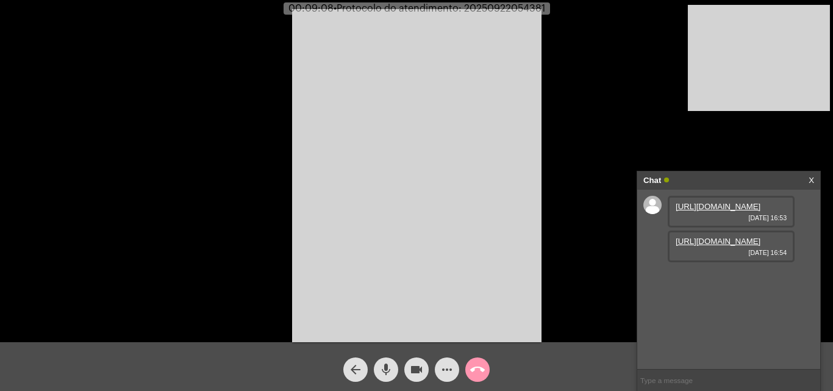
paste input "20250922054381"
type input "20250922054381"
click at [481, 367] on mat-icon "call_end" at bounding box center [477, 369] width 15 height 15
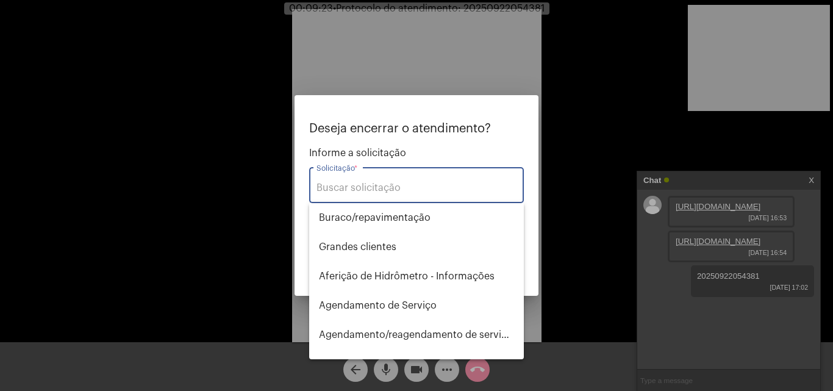
click at [362, 186] on input "Solicitação *" at bounding box center [416, 187] width 200 height 11
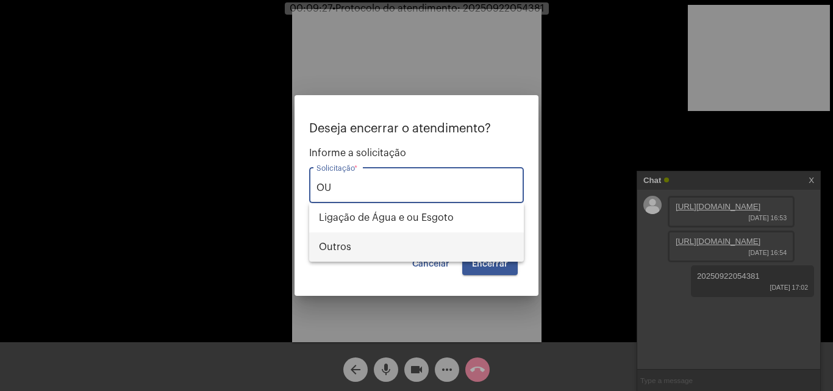
click at [409, 249] on span "Outros" at bounding box center [416, 246] width 195 height 29
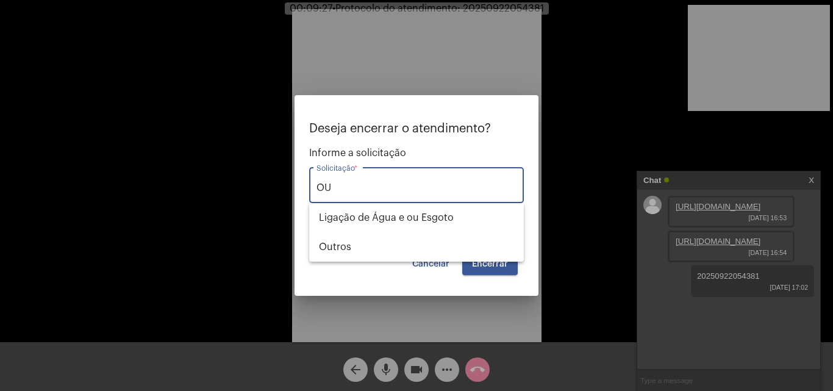
type input "Outros"
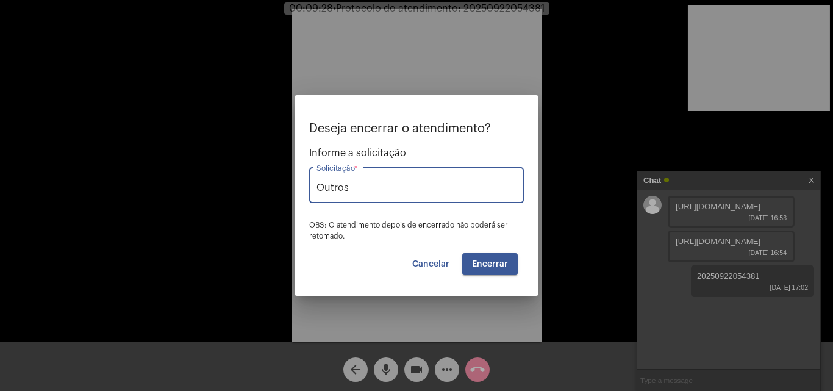
click at [497, 257] on button "Encerrar" at bounding box center [489, 264] width 55 height 22
click at [497, 263] on span "Encerrar" at bounding box center [490, 264] width 36 height 9
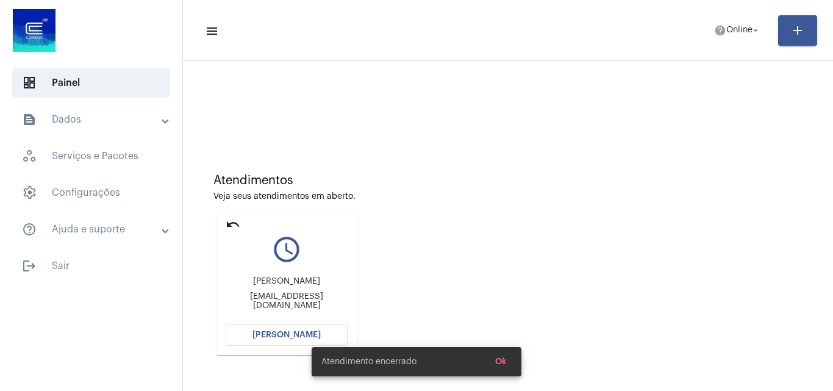
click at [598, 300] on div "Atendimentos Veja seus atendimentos em aberto. undo query_builder Juliana juli0…" at bounding box center [508, 259] width 638 height 245
click at [229, 219] on mat-icon "undo" at bounding box center [233, 224] width 15 height 15
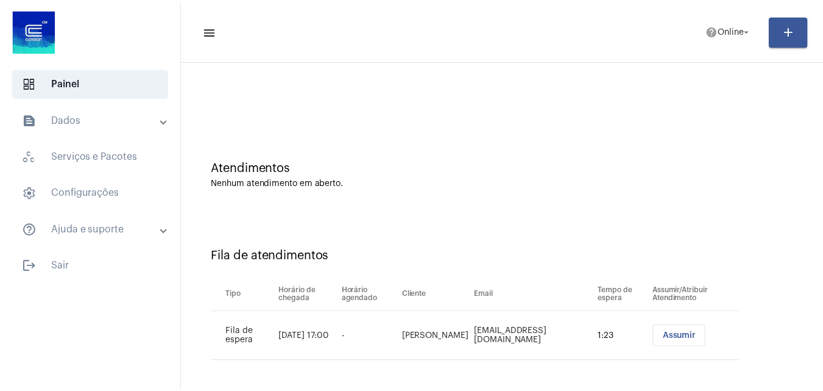
scroll to position [16, 0]
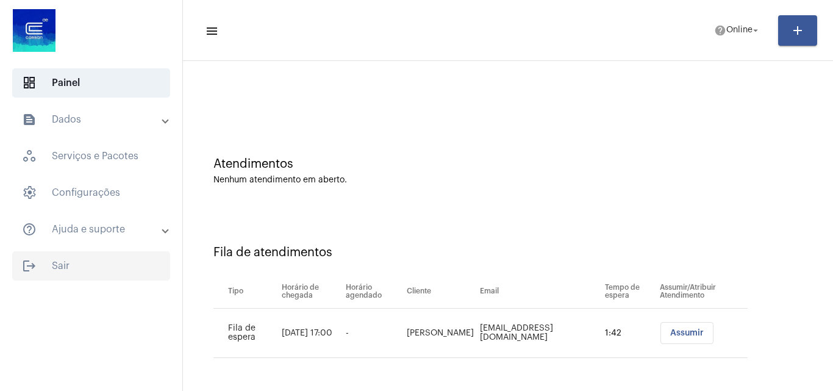
click at [66, 265] on span "logout Sair" at bounding box center [91, 265] width 158 height 29
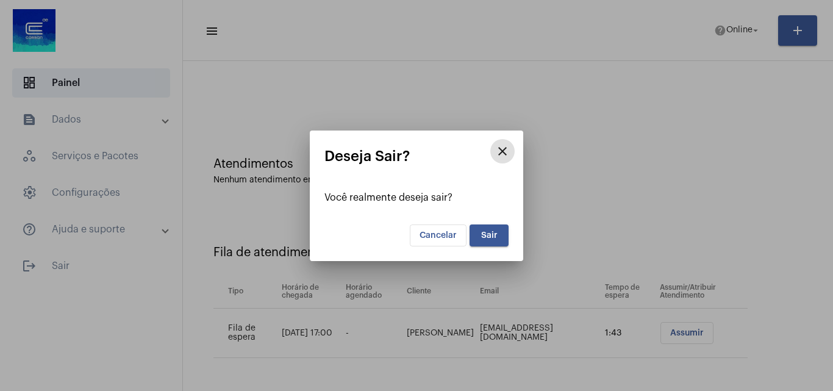
click at [477, 232] on button "Sair" at bounding box center [488, 235] width 39 height 22
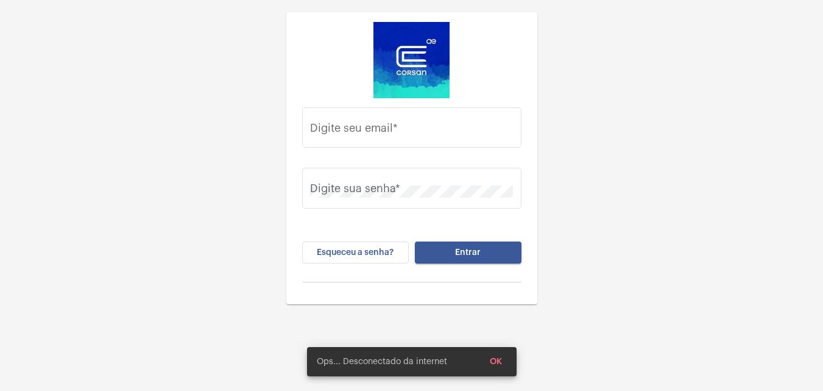
type input "juliana.inacio@operacaocorsan.com.br"
